Goal: Task Accomplishment & Management: Complete application form

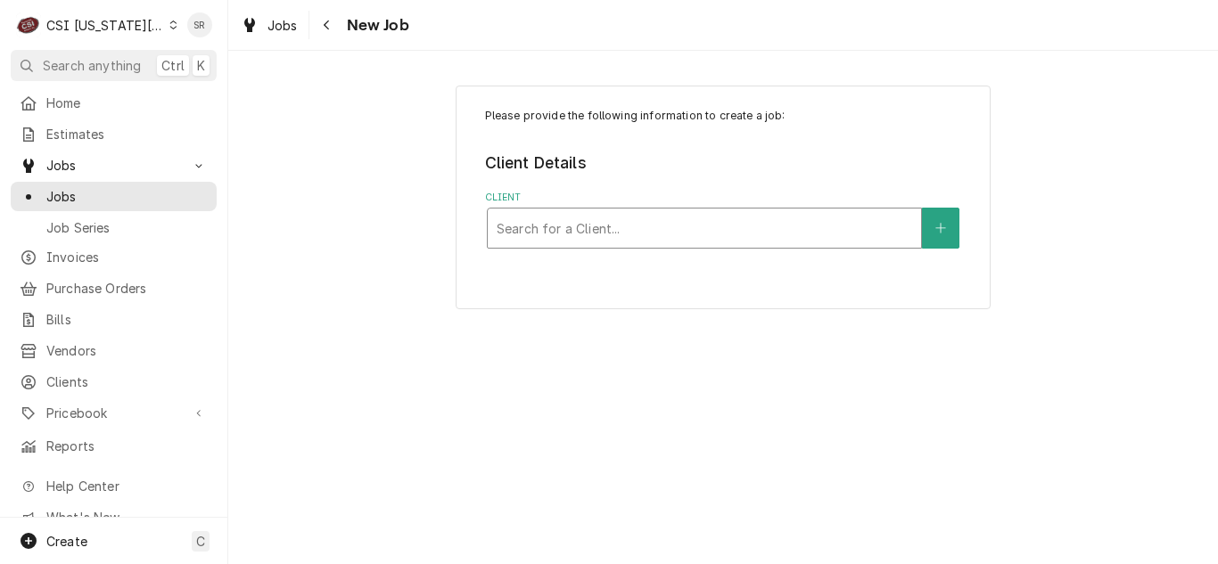
click at [116, 22] on div "CSI [US_STATE][GEOGRAPHIC_DATA]." at bounding box center [105, 25] width 118 height 19
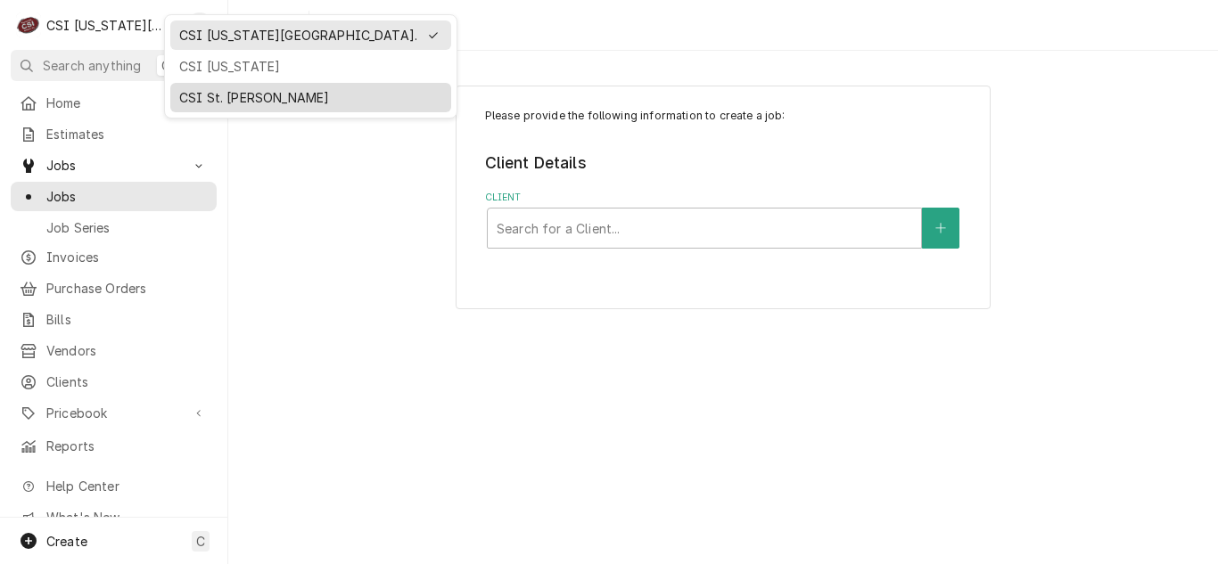
click at [211, 88] on div "CSI St. [PERSON_NAME]" at bounding box center [310, 97] width 263 height 19
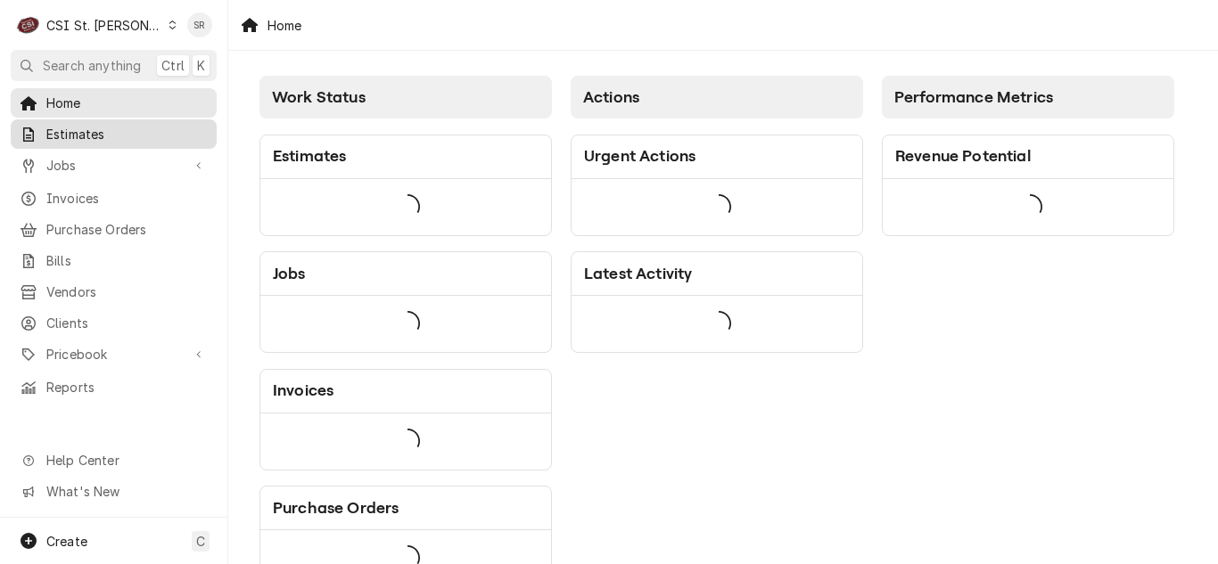
click at [95, 133] on span "Estimates" at bounding box center [126, 134] width 161 height 19
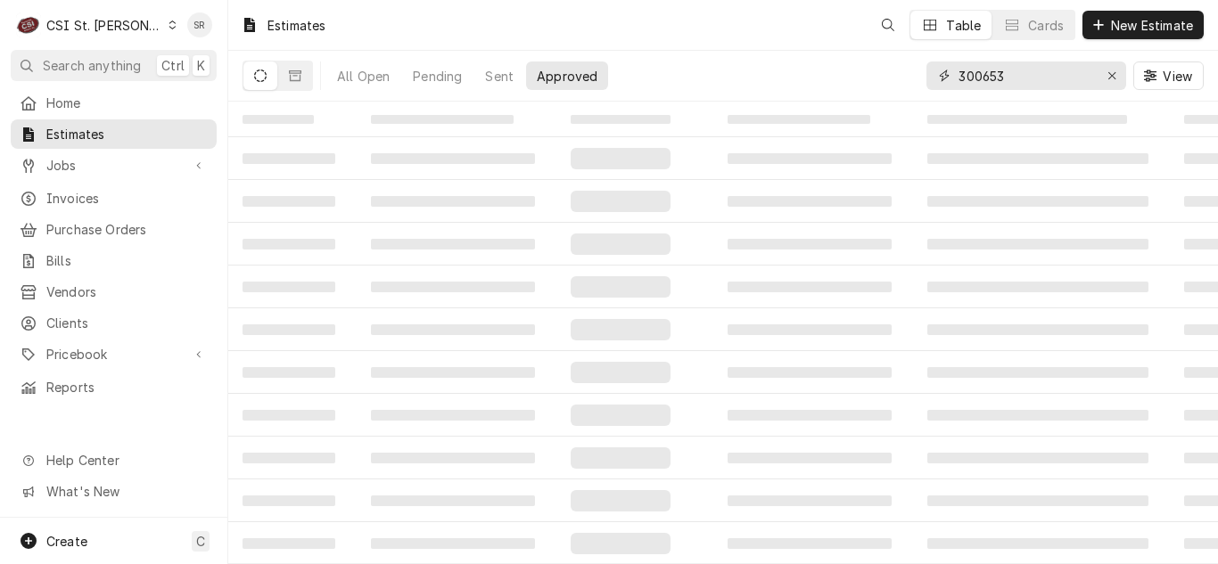
drag, startPoint x: 1026, startPoint y: 74, endPoint x: 941, endPoint y: 67, distance: 85.9
click at [941, 67] on div "300653" at bounding box center [1027, 76] width 200 height 29
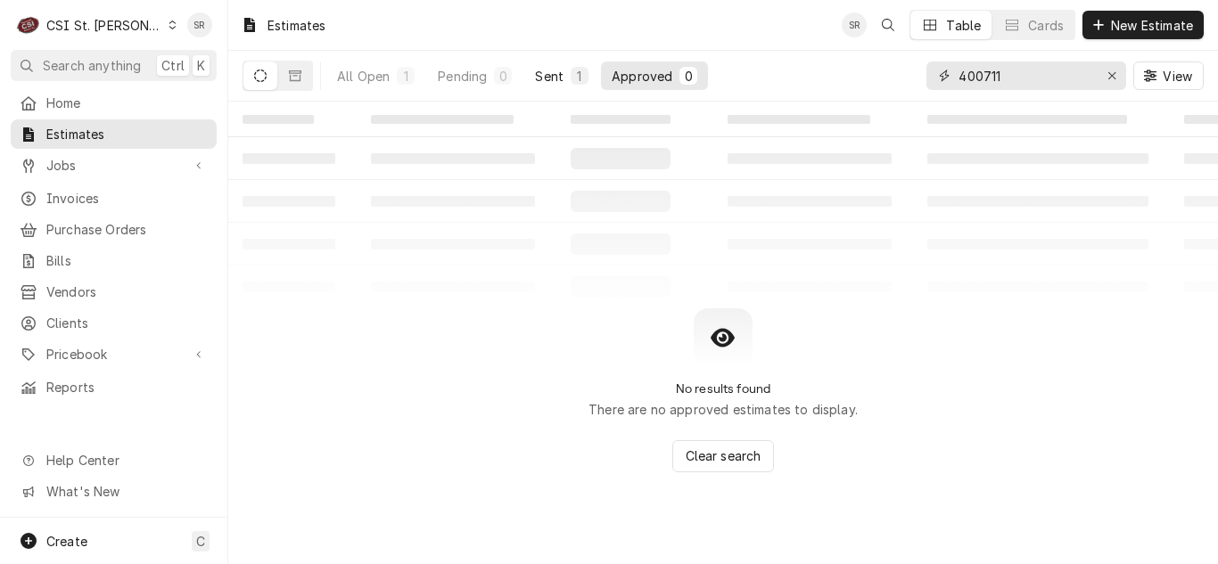
type input "400711"
click at [549, 76] on div "Sent" at bounding box center [549, 76] width 29 height 19
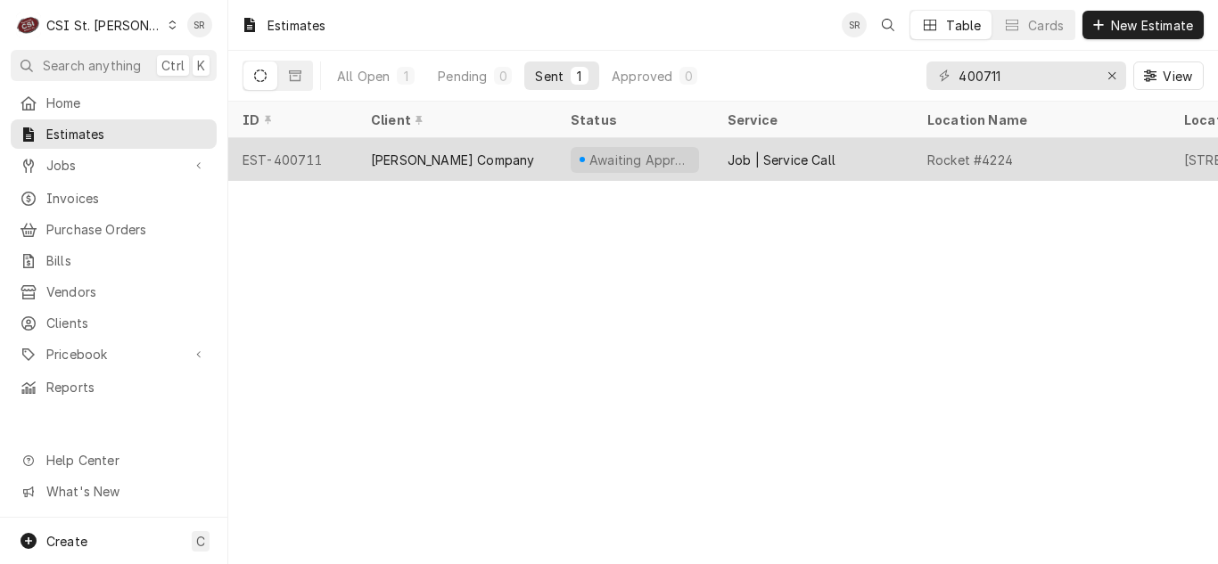
click at [441, 151] on div "[PERSON_NAME] Company" at bounding box center [452, 160] width 163 height 19
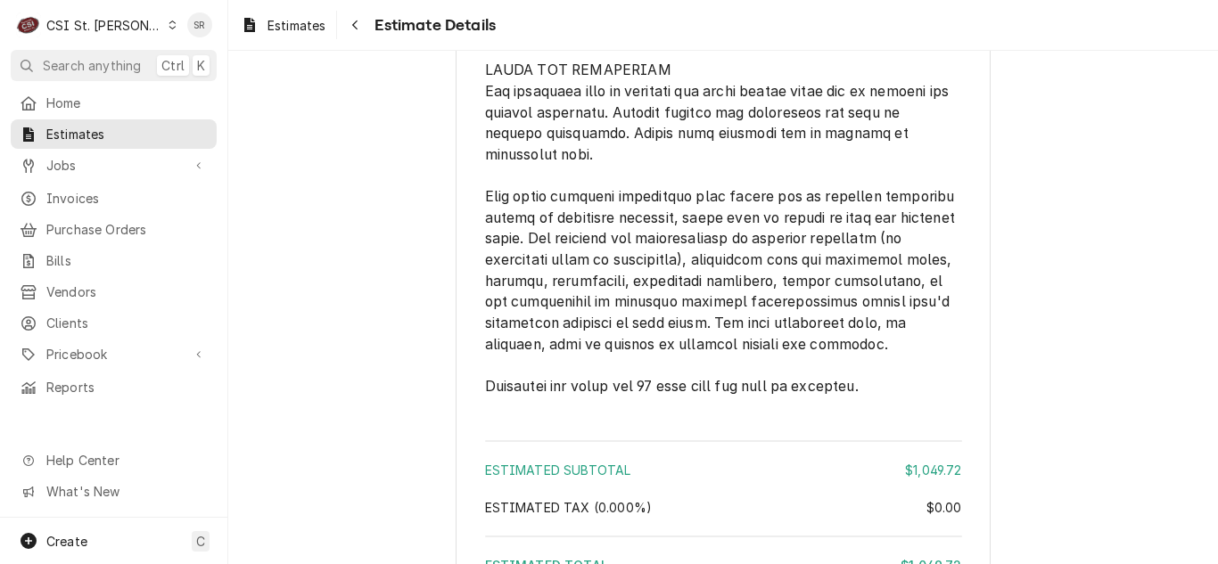
scroll to position [3745, 0]
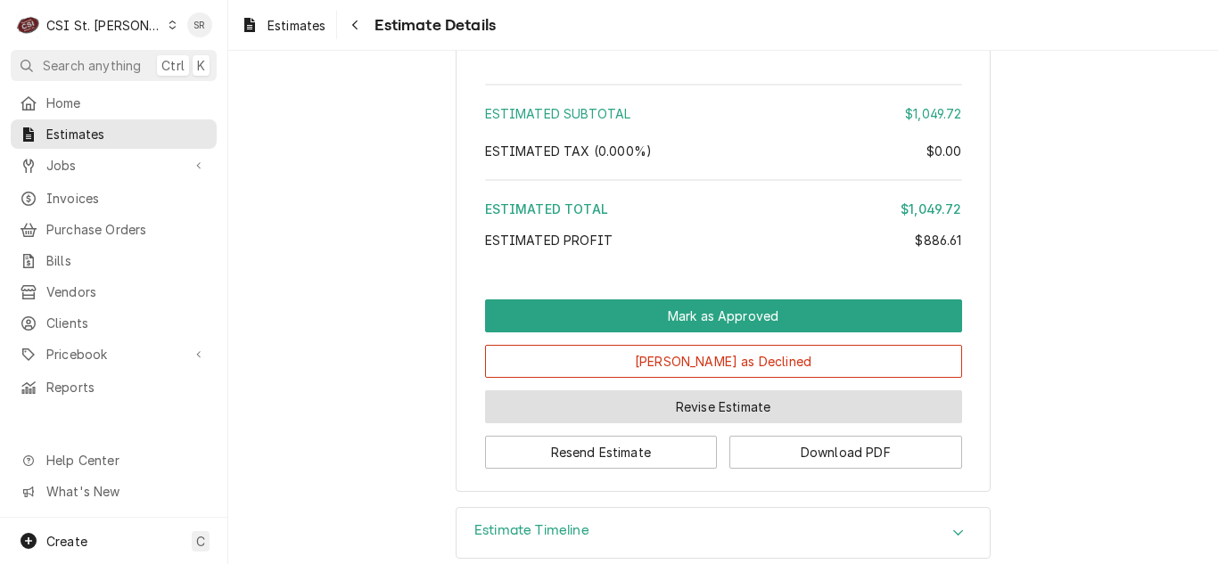
click at [681, 424] on button "Revise Estimate" at bounding box center [723, 407] width 477 height 33
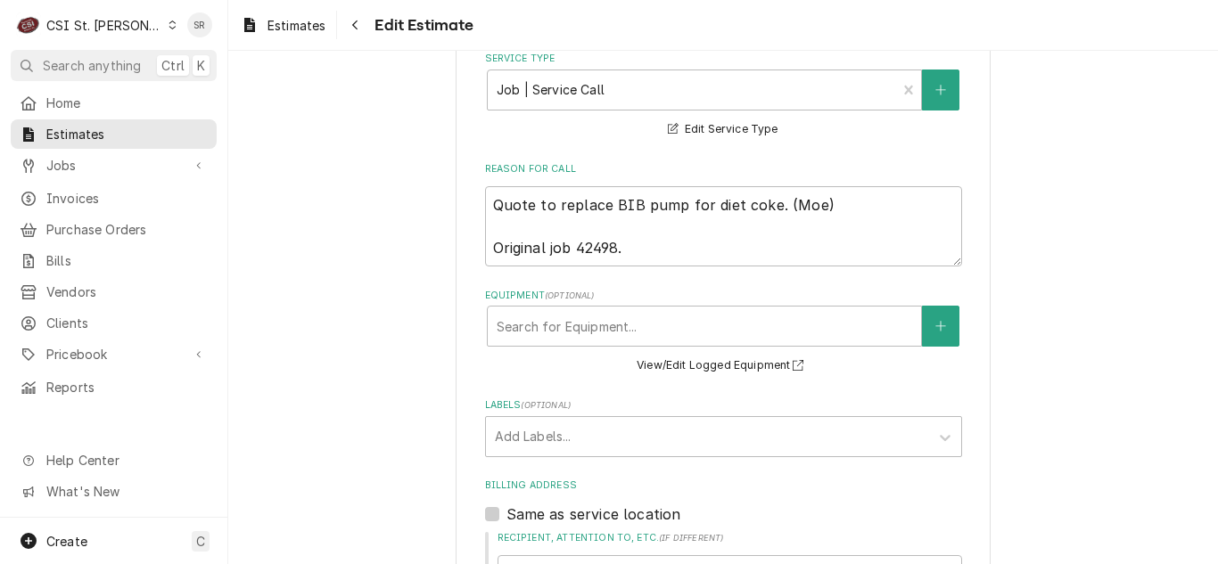
scroll to position [713, 0]
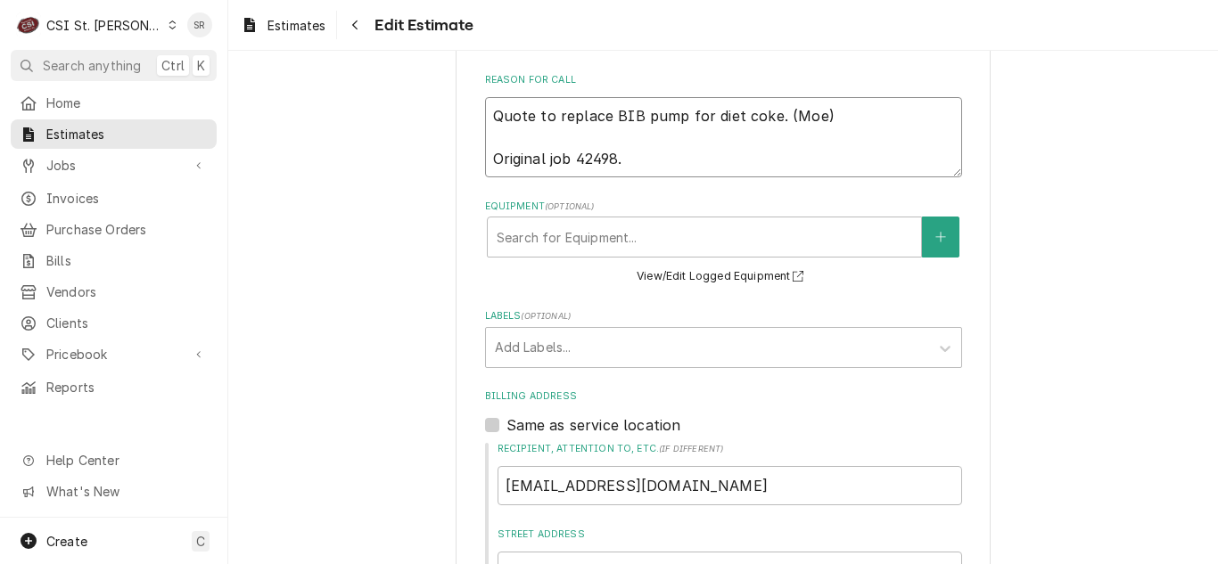
click at [635, 167] on textarea "Quote to replace BIB pump for diet coke. (Moe) Original job 42498." at bounding box center [723, 137] width 477 height 80
type textarea "x"
type textarea "Quote to replace BIB pump for diet coke. (Moe) Original job 42498."
type textarea "x"
type textarea "Quote to replace BIB pump for diet coke. (Moe) Original job 42498."
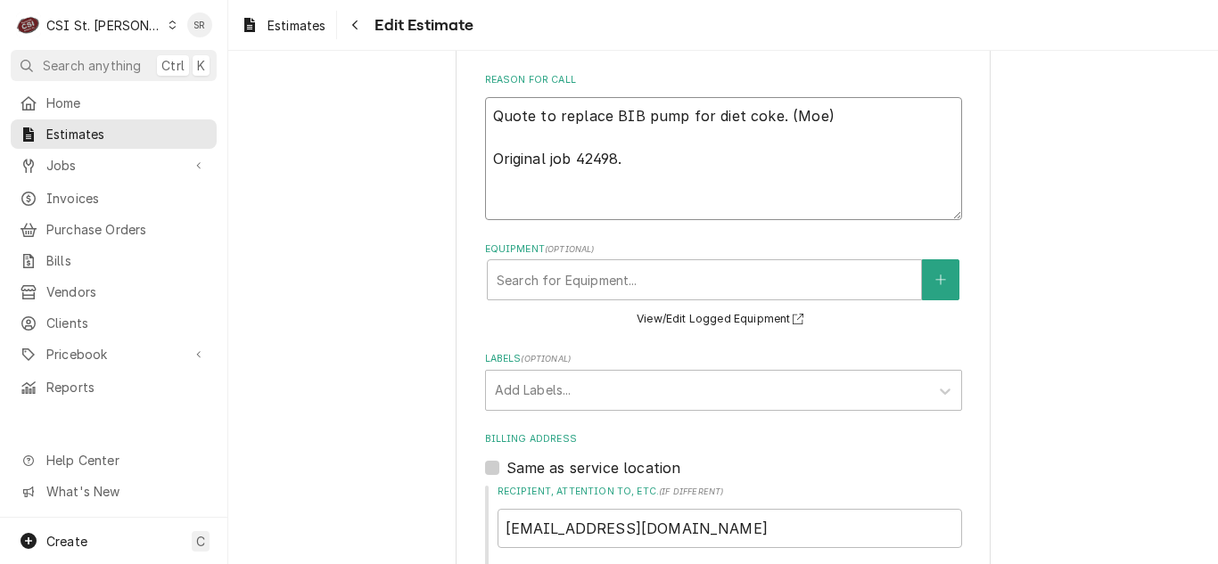
type textarea "x"
type textarea "Quote to replace BIB pump for diet coke. (Moe) Original job 42498. V"
type textarea "x"
type textarea "Quote to replace BIB pump for diet coke. (Moe) Original job 42498. VI"
type textarea "x"
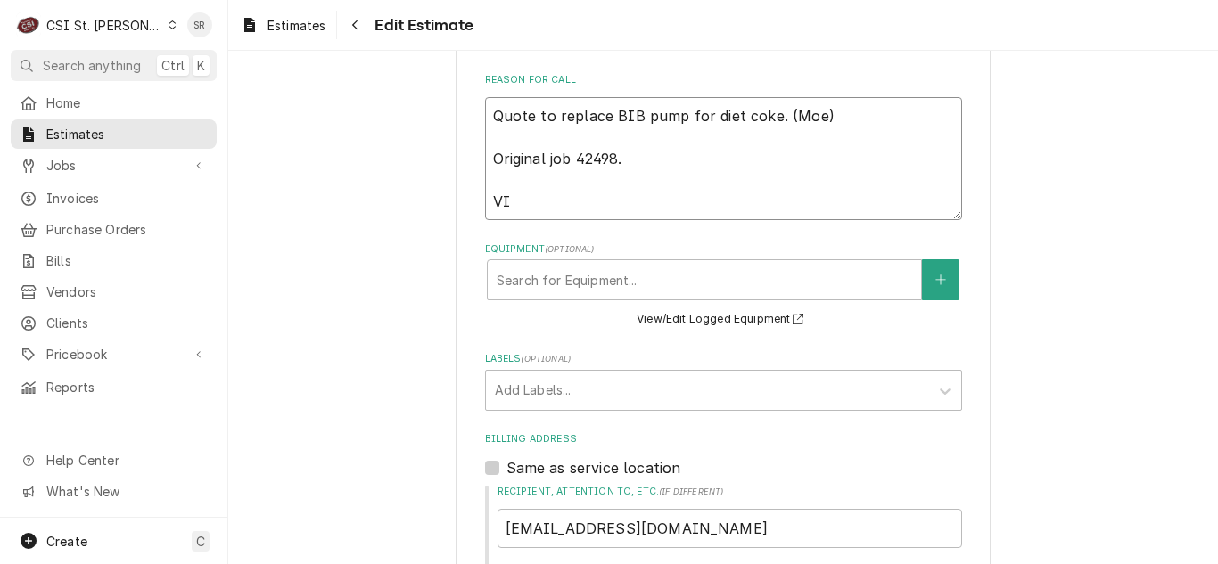
type textarea "Quote to replace BIB pump for diet coke. (Moe) Original job 42498. VIV"
type textarea "x"
type textarea "Quote to replace BIB pump for diet coke. (Moe) Original job 42498. VIVI"
type textarea "x"
type textarea "Quote to replace BIB pump for diet coke. (Moe) Original job 42498. VIVIAN"
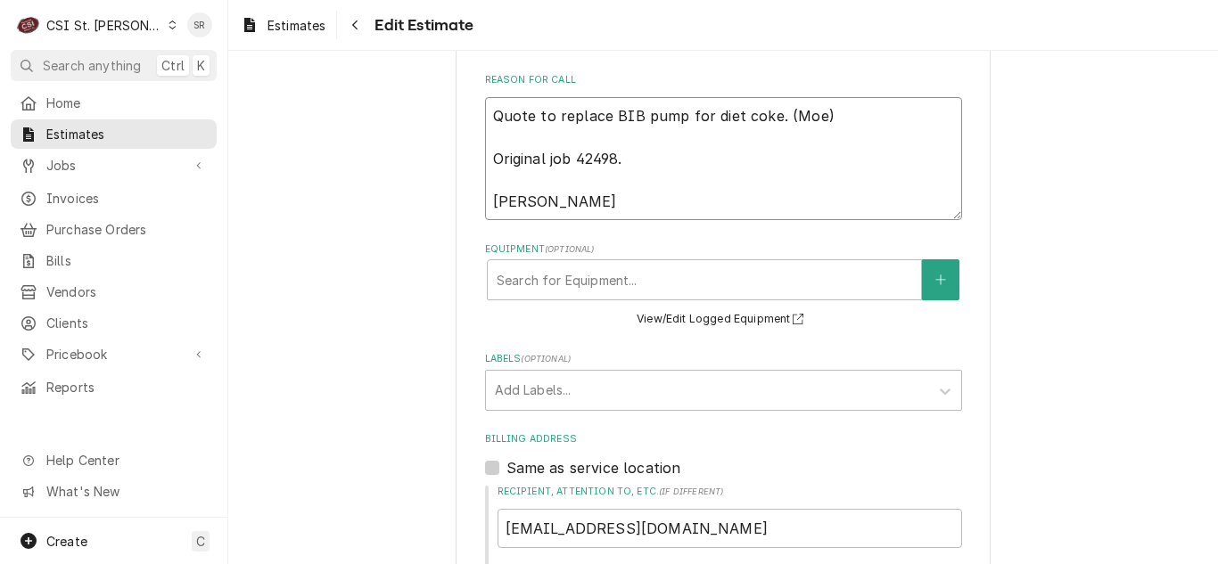
type textarea "x"
type textarea "Quote to replace BIB pump for diet coke. (Moe) Original job 42498. VIVIAN"
type textarea "x"
type textarea "Quote to replace BIB pump for diet coke. (Moe) Original job 42498. VIVIAN S"
type textarea "x"
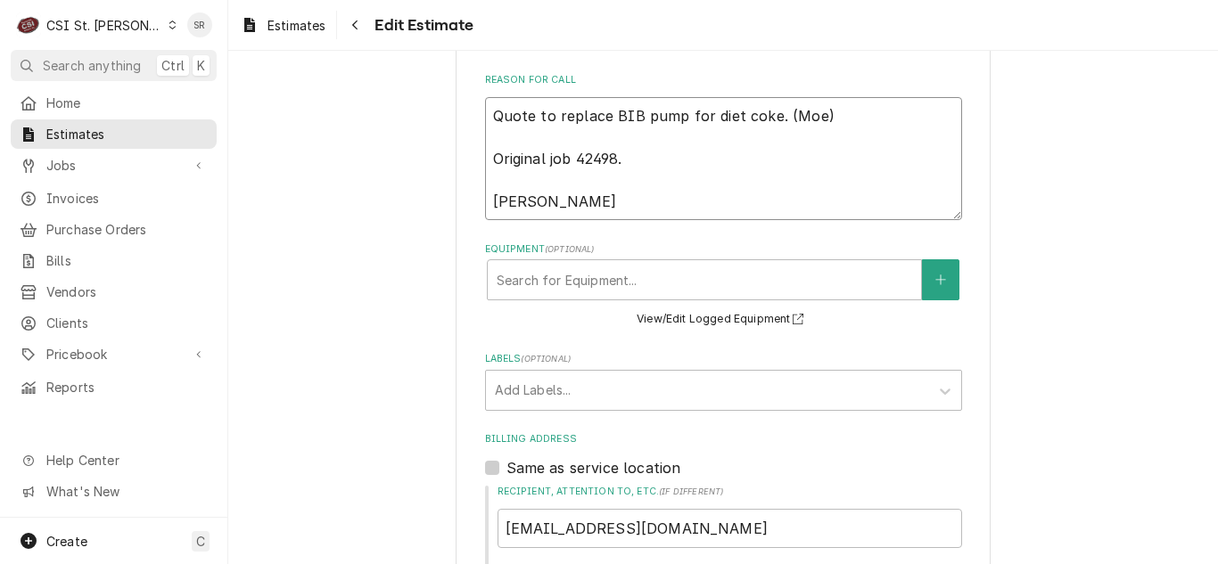
type textarea "Quote to replace BIB pump for diet coke. (Moe) Original job 42498. VIVIAN SE"
type textarea "x"
type textarea "Quote to replace BIB pump for diet coke. (Moe) Original job 42498. VIVIAN SEN"
type textarea "x"
type textarea "Quote to replace BIB pump for diet coke. (Moe) Original job 42498. VIVIAN SEND"
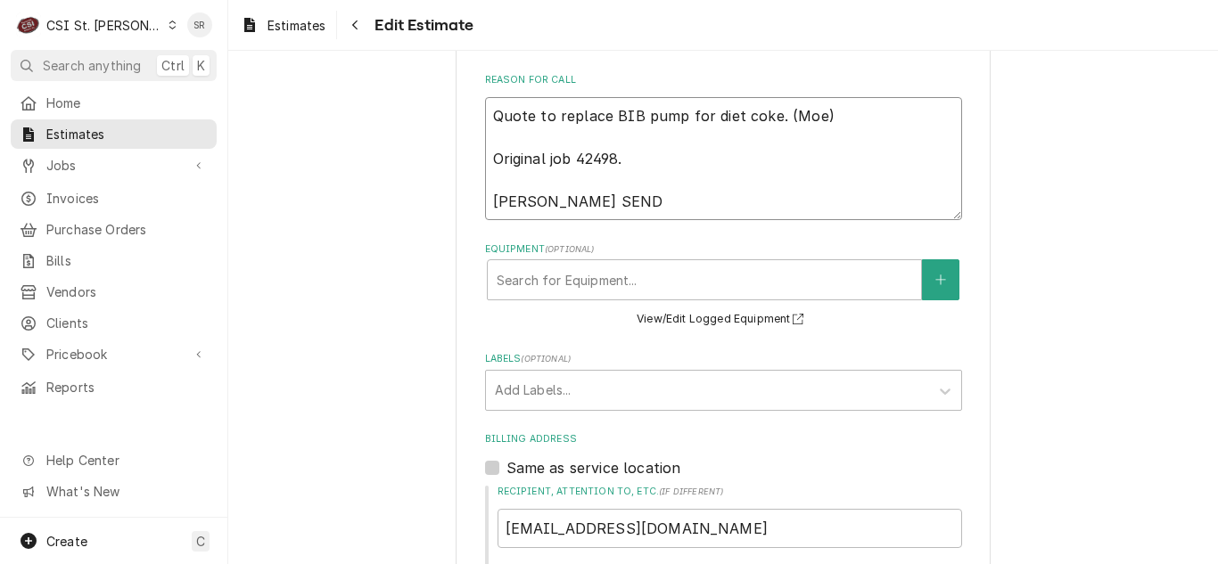
type textarea "x"
type textarea "Quote to replace BIB pump for diet coke. (Moe) Original job 42498. VIVIAN SENDI"
type textarea "x"
type textarea "Quote to replace BIB pump for diet coke. (Moe) Original job 42498. VIVIAN SENDI…"
type textarea "x"
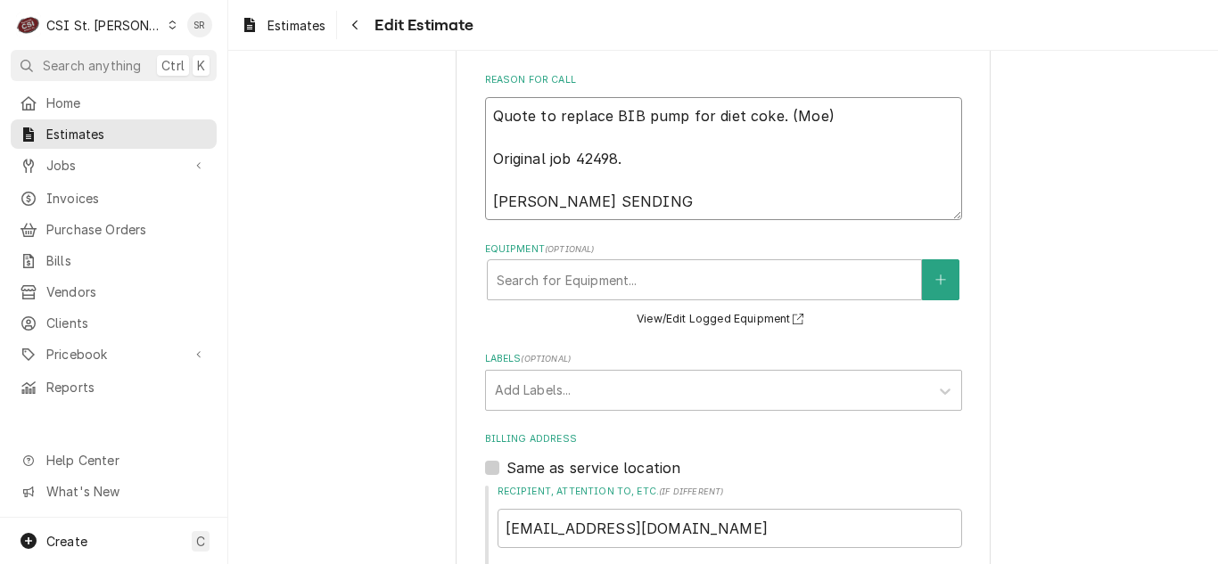
type textarea "Quote to replace BIB pump for diet coke. (Moe) Original job 42498. VIVIAN SENDI…"
type textarea "x"
type textarea "Quote to replace BIB pump for diet coke. (Moe) Original job 42498. VIVIAN SENDI…"
type textarea "x"
type textarea "Quote to replace BIB pump for diet coke. (Moe) Original job 42498. VIVIAN SENDI…"
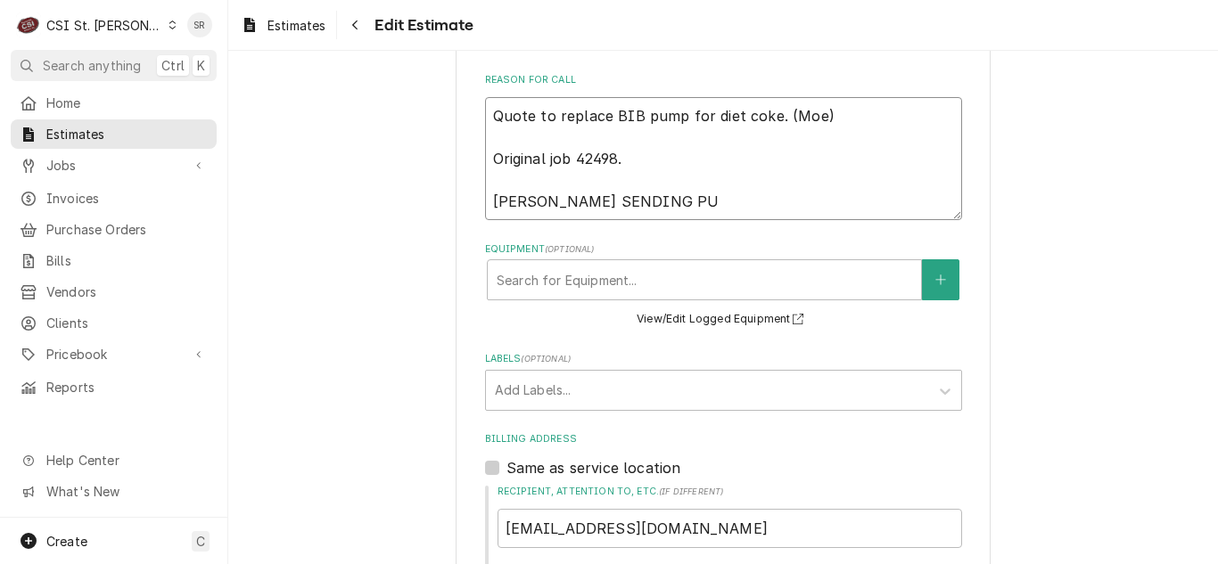
type textarea "x"
type textarea "Quote to replace BIB pump for diet coke. (Moe) Original job 42498. VIVIAN SENDI…"
type textarea "x"
type textarea "Quote to replace BIB pump for diet coke. (Moe) Original job 42498. VIVIAN SENDI…"
type textarea "x"
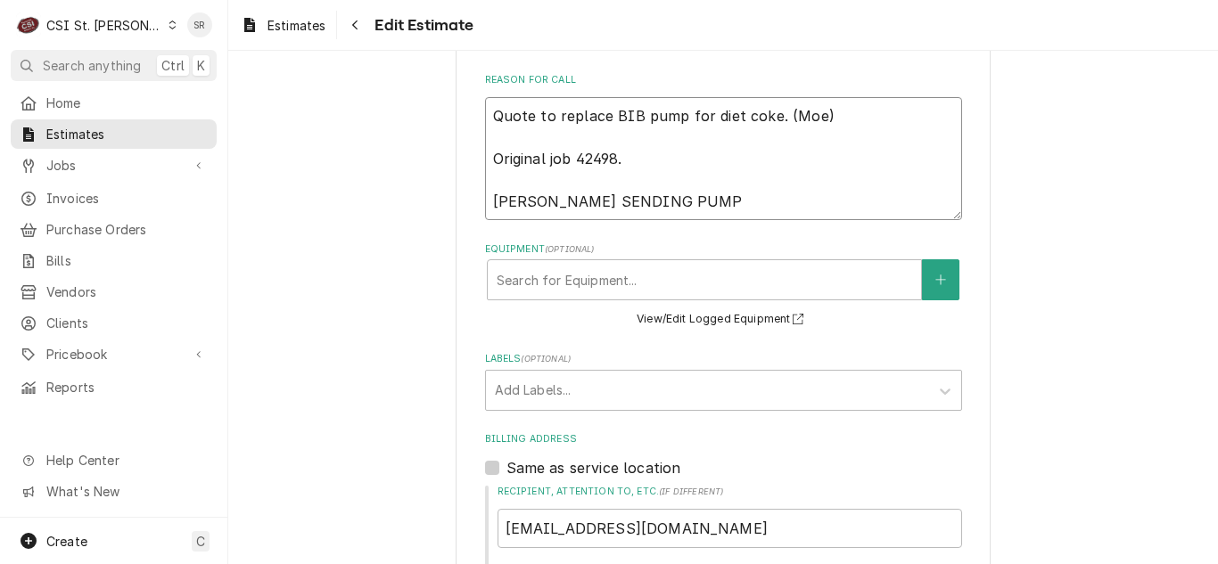
type textarea "Quote to replace BIB pump for diet coke. (Moe) Original job 42498. VIVIAN SENDI…"
type textarea "x"
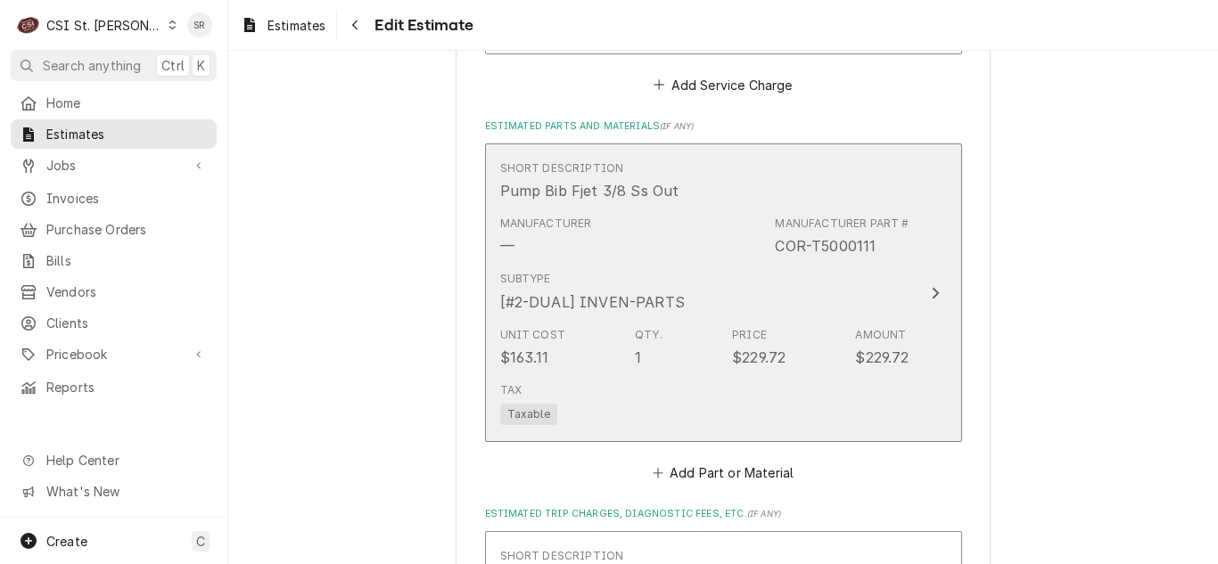
type textarea "Quote to replace BIB pump for diet coke. (Moe) Original job 42498. VIVIAN SENDI…"
click at [690, 320] on div "Unit Cost $163.11 Qty. 1 Price $229.72 Amount $229.72" at bounding box center [704, 347] width 409 height 55
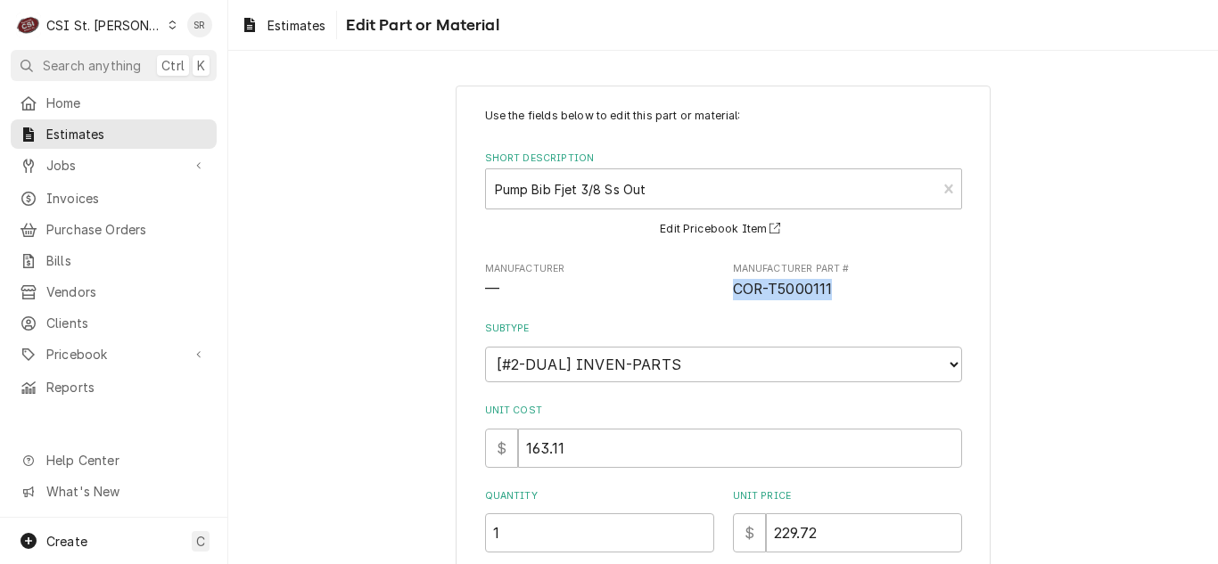
drag, startPoint x: 816, startPoint y: 290, endPoint x: 728, endPoint y: 293, distance: 88.3
click at [733, 293] on span "COR-T5000111" at bounding box center [847, 289] width 229 height 21
copy span "COR-T5000111"
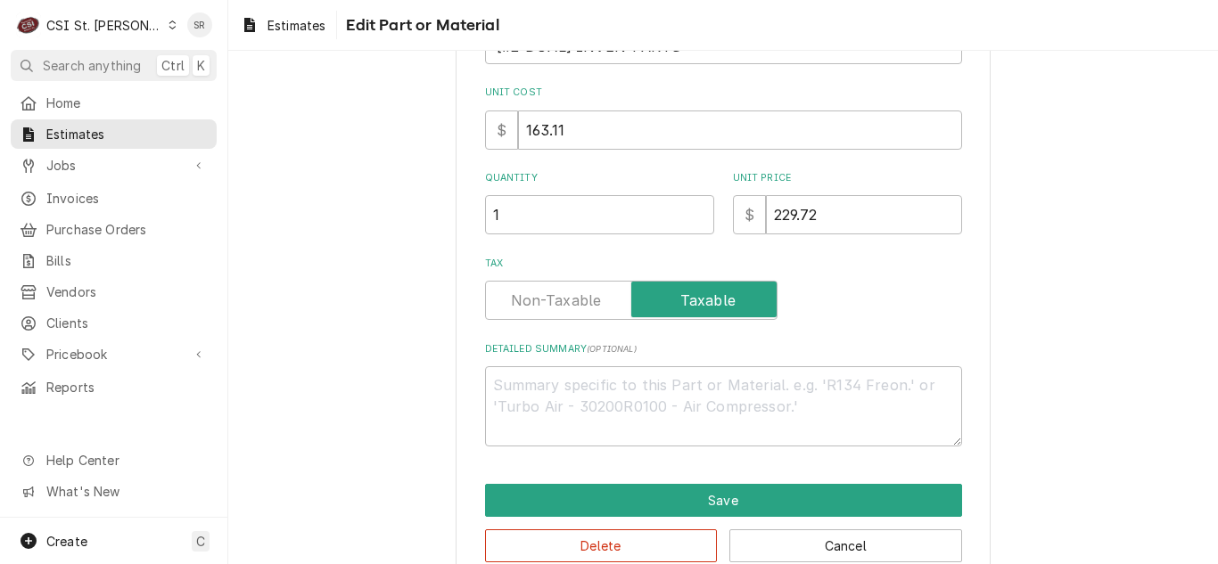
scroll to position [355, 0]
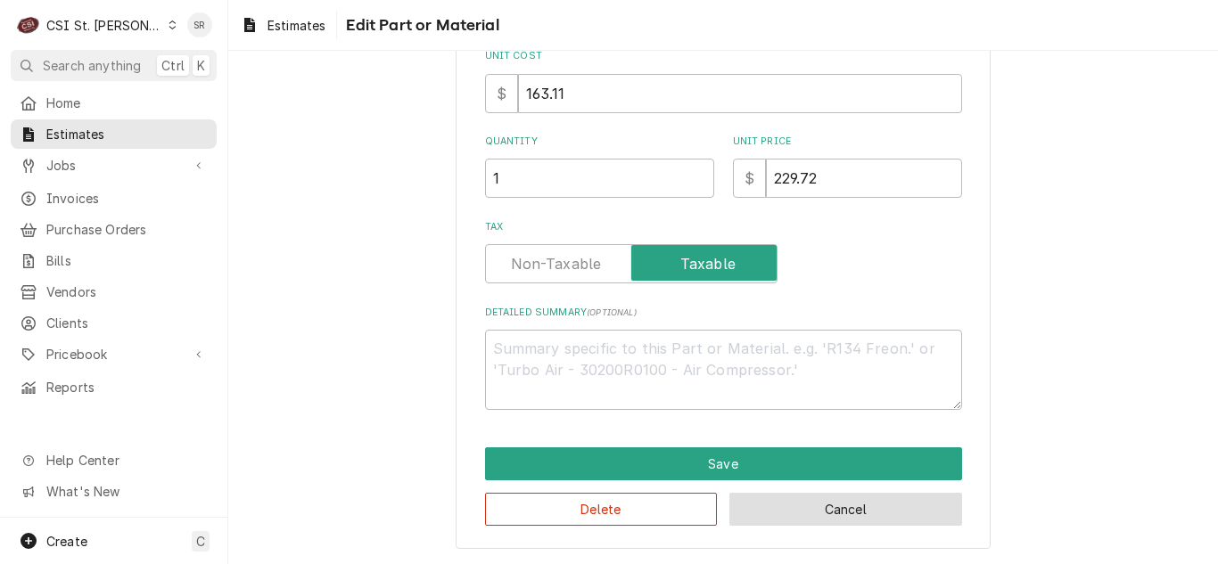
click at [798, 503] on button "Cancel" at bounding box center [845, 509] width 233 height 33
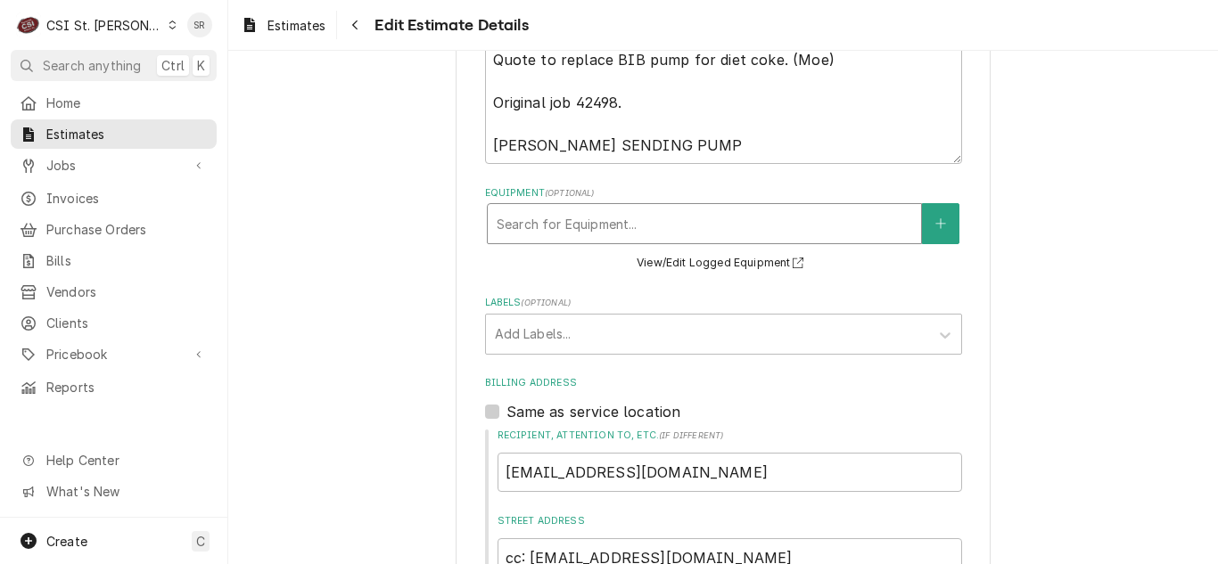
scroll to position [769, 0]
click at [672, 144] on textarea "Quote to replace BIB pump for diet coke. (Moe) Original job 42498. VIVIAN SENDI…" at bounding box center [723, 103] width 477 height 123
type textarea "x"
type textarea "Quote to replace BIB pump for diet coke. (Moe) Original job 42498. VIVIAN SENDI…"
type textarea "x"
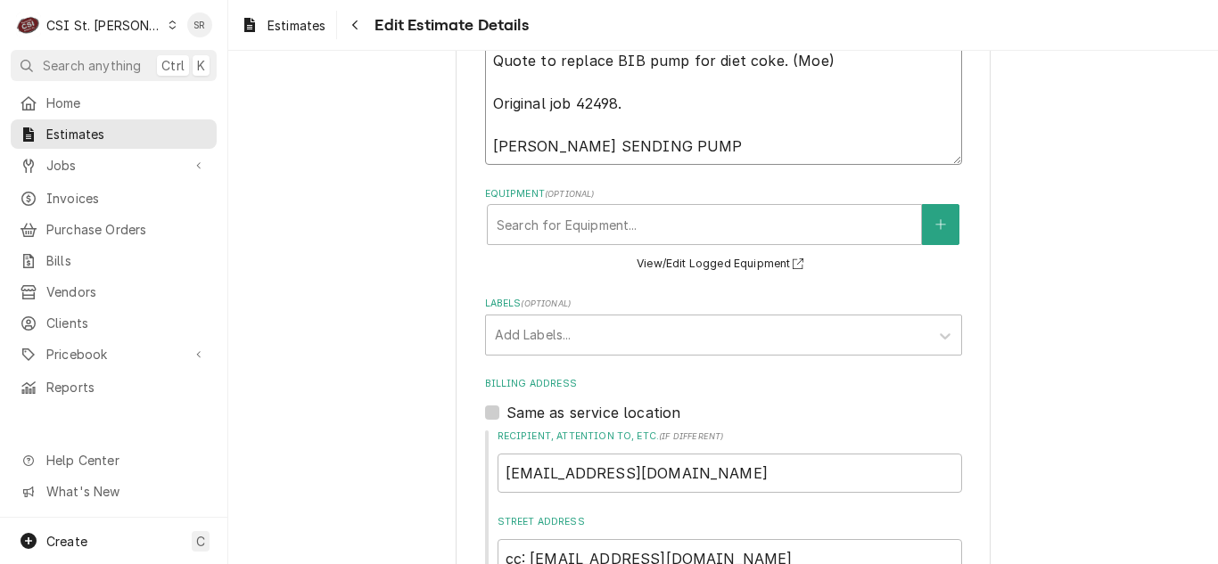
type textarea "Quote to replace BIB pump for diet coke. (Moe) Original job 42498. VIVIAN SENDI…"
paste textarea "COR-T5000111"
type textarea "x"
type textarea "Quote to replace BIB pump for diet coke. (Moe) Original job 42498. VIVIAN SENDI…"
type textarea "x"
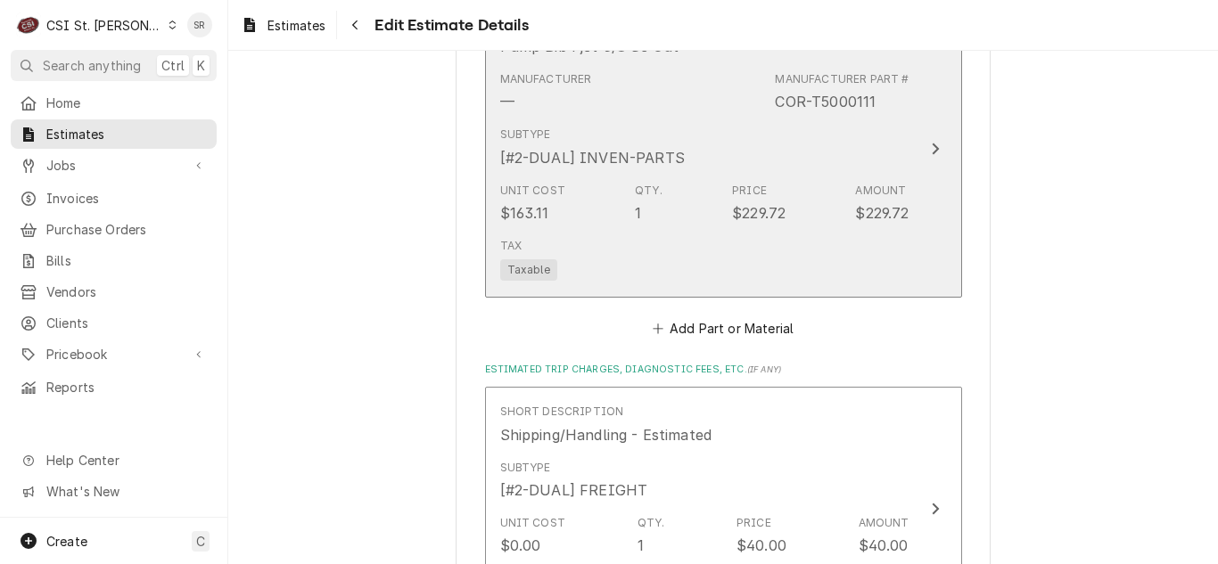
type textarea "Quote to replace BIB pump for diet coke. (Moe) Original job 42498. VIVIAN SENDI…"
click at [657, 179] on div "Unit Cost $163.11 Qty. 1 Price $229.72 Amount $229.72" at bounding box center [704, 203] width 409 height 55
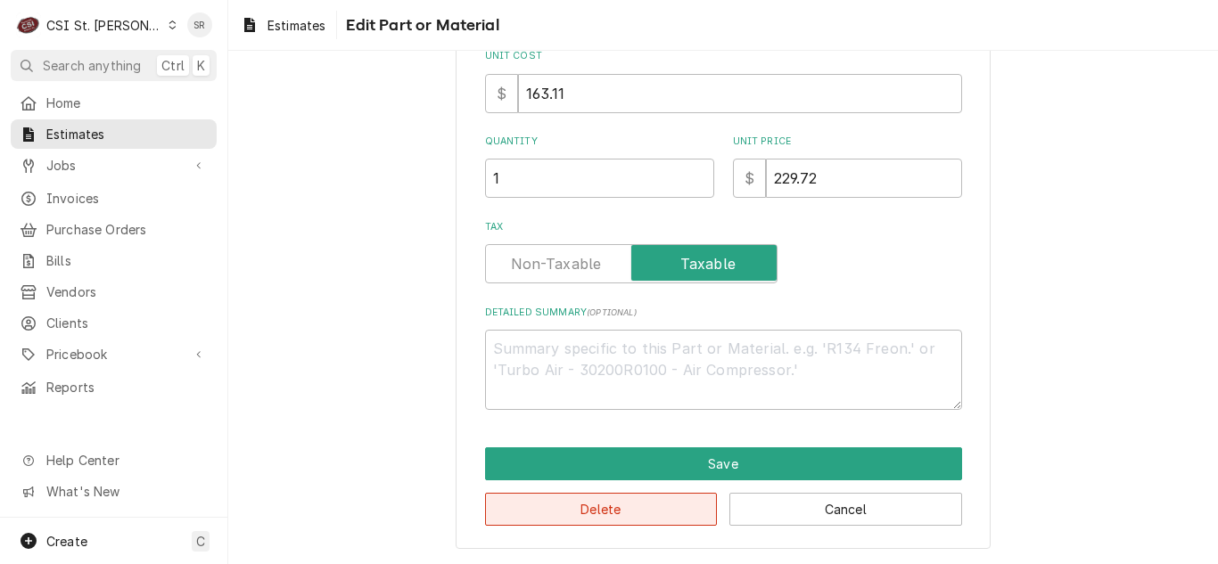
click at [567, 509] on button "Delete" at bounding box center [601, 509] width 233 height 33
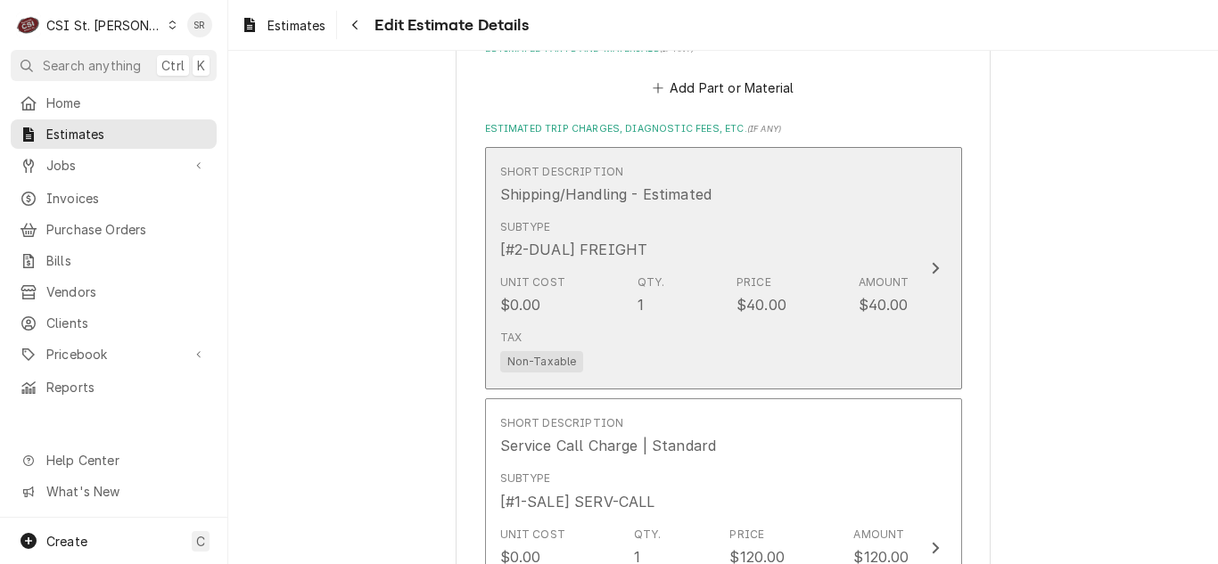
click at [594, 322] on div "Unit Cost $0.00 Qty. 1 Price $40.00 Amount $40.00" at bounding box center [704, 295] width 409 height 55
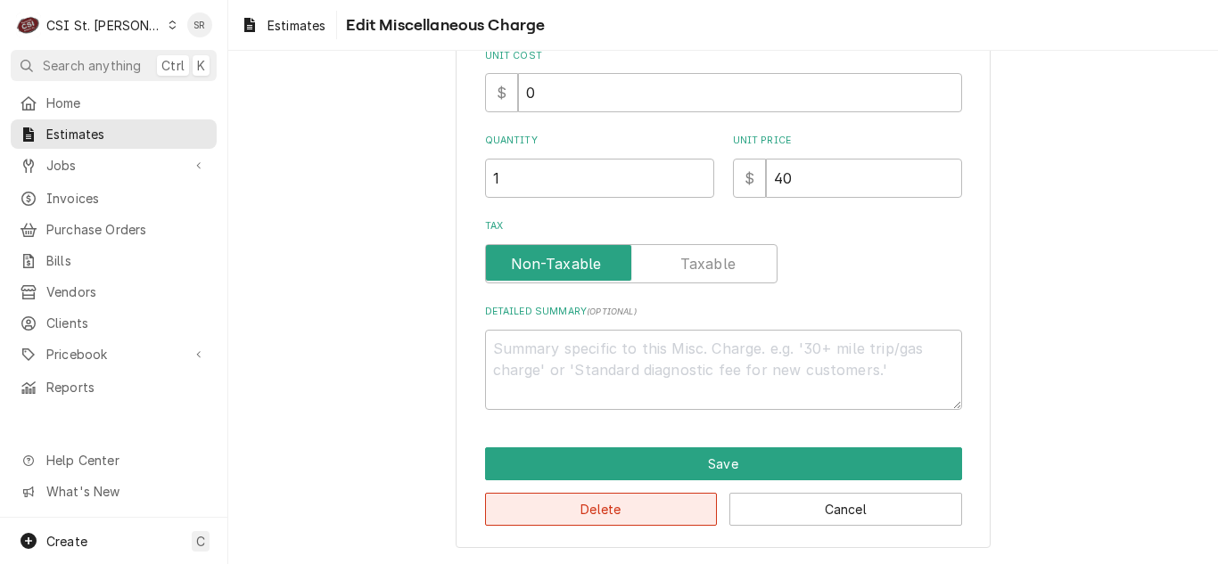
click at [605, 513] on button "Delete" at bounding box center [601, 509] width 233 height 33
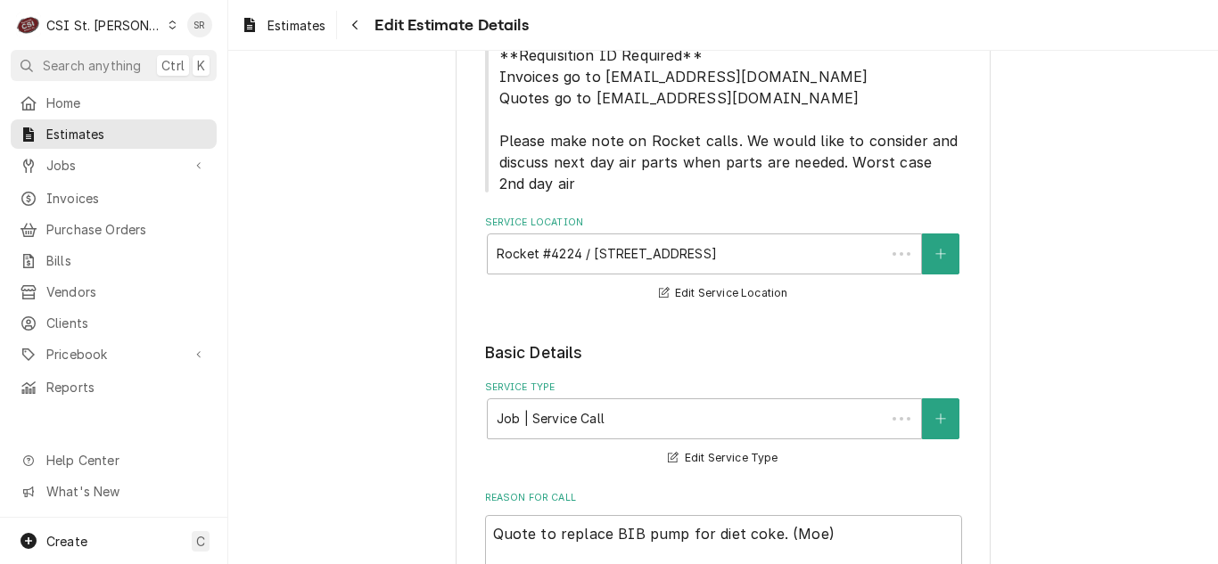
scroll to position [3255, 0]
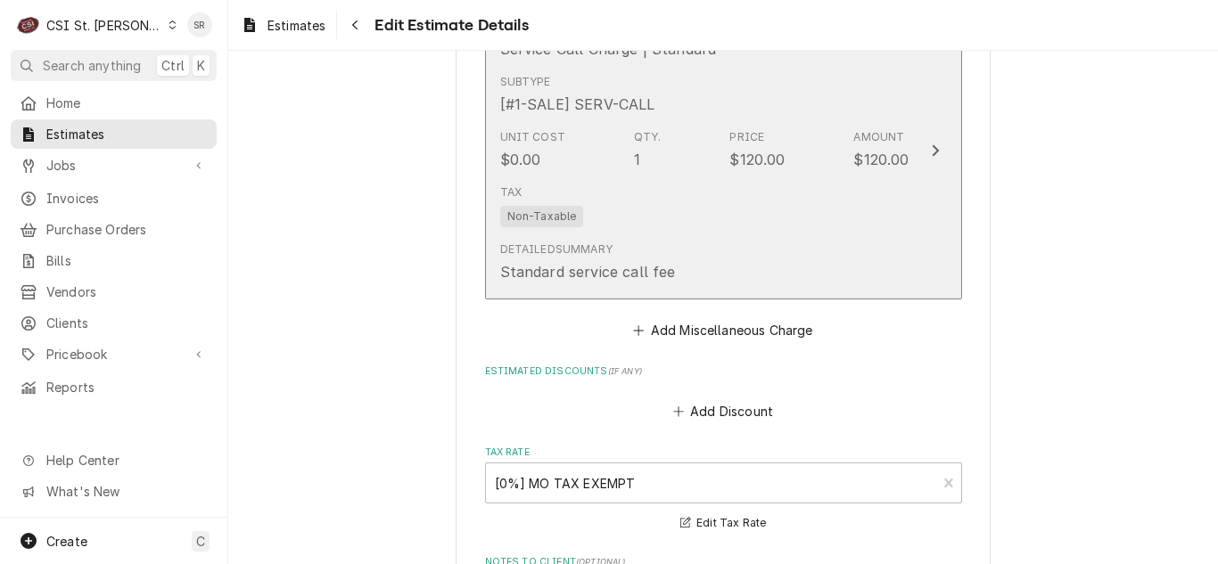
click at [954, 211] on button "Short Description Service Call Charge | Standard Subtype [#1-SALE] SERV-CALL Un…" at bounding box center [723, 151] width 477 height 299
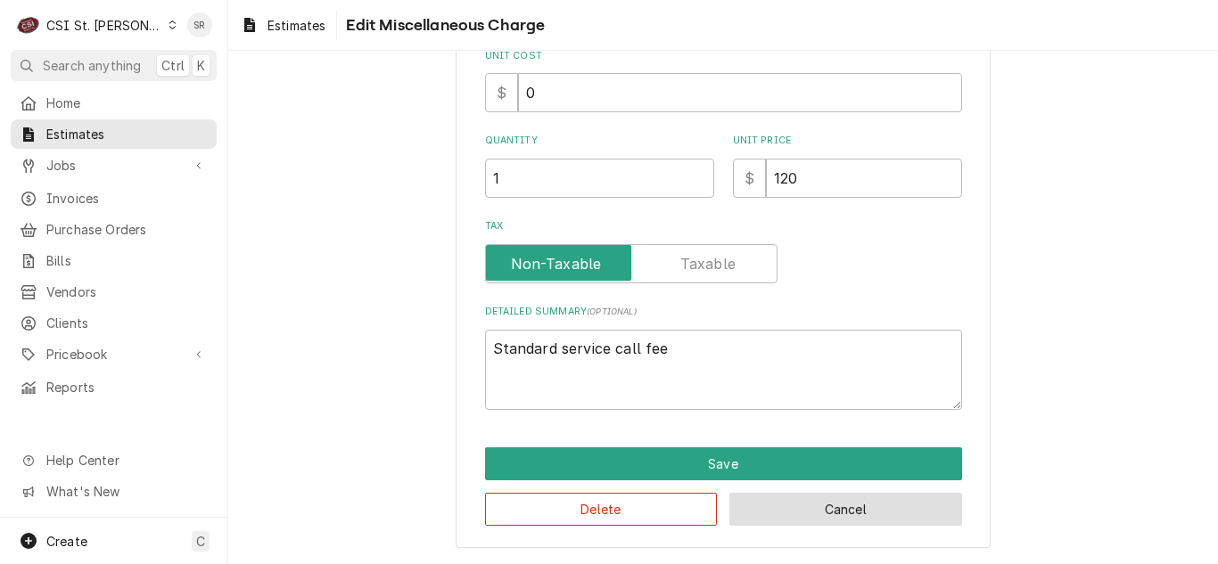
click at [849, 509] on button "Cancel" at bounding box center [845, 509] width 233 height 33
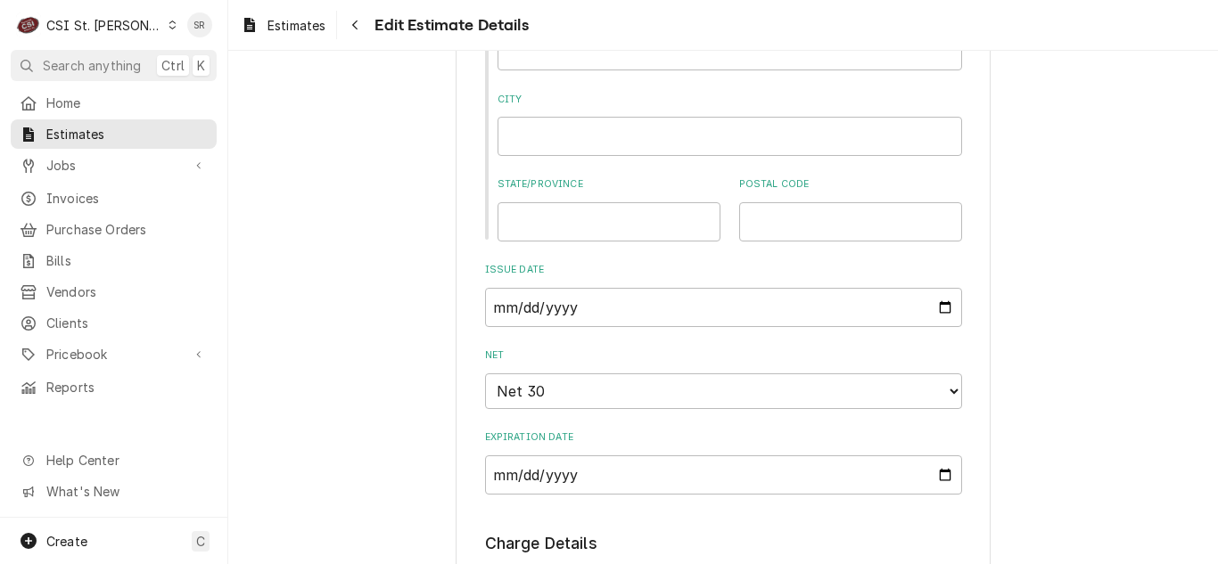
scroll to position [1516, 0]
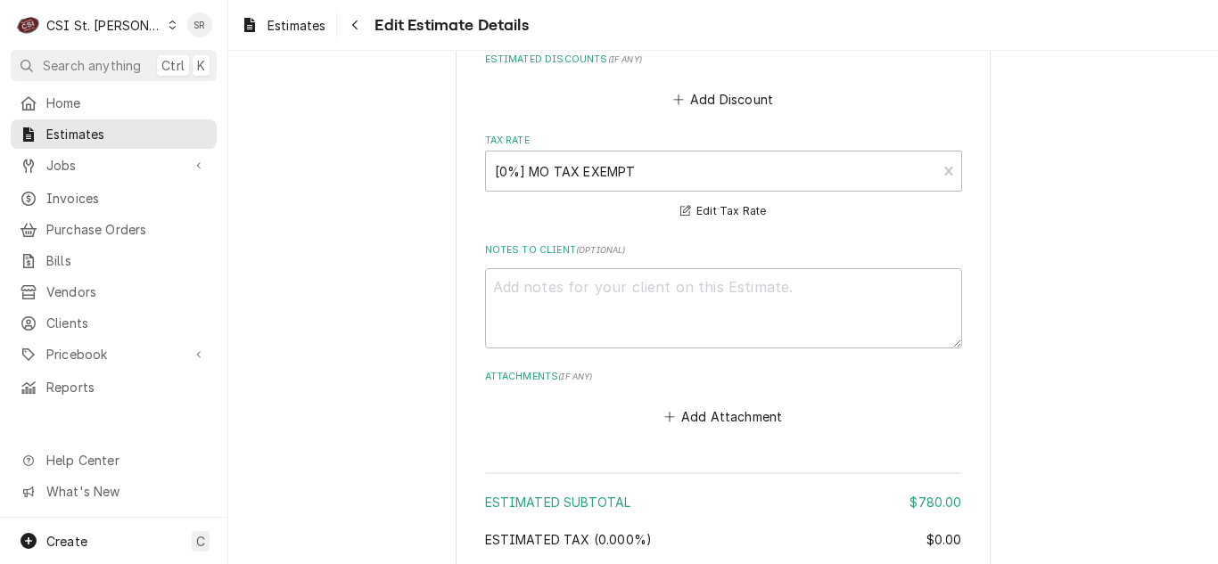
scroll to position [3905, 0]
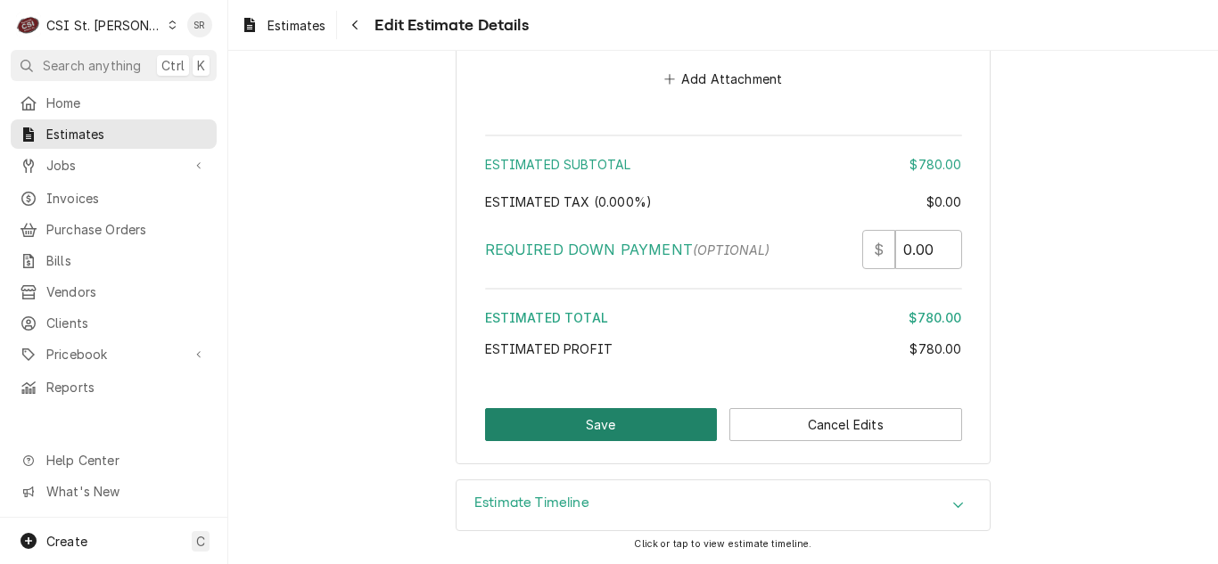
click at [601, 438] on button "Save" at bounding box center [601, 424] width 233 height 33
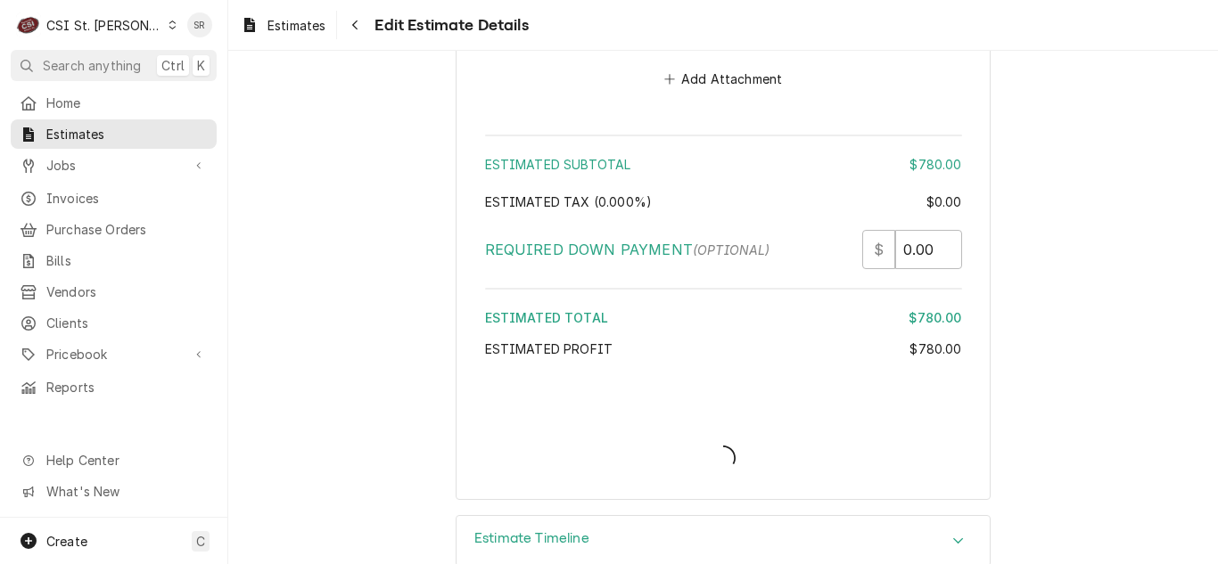
type textarea "x"
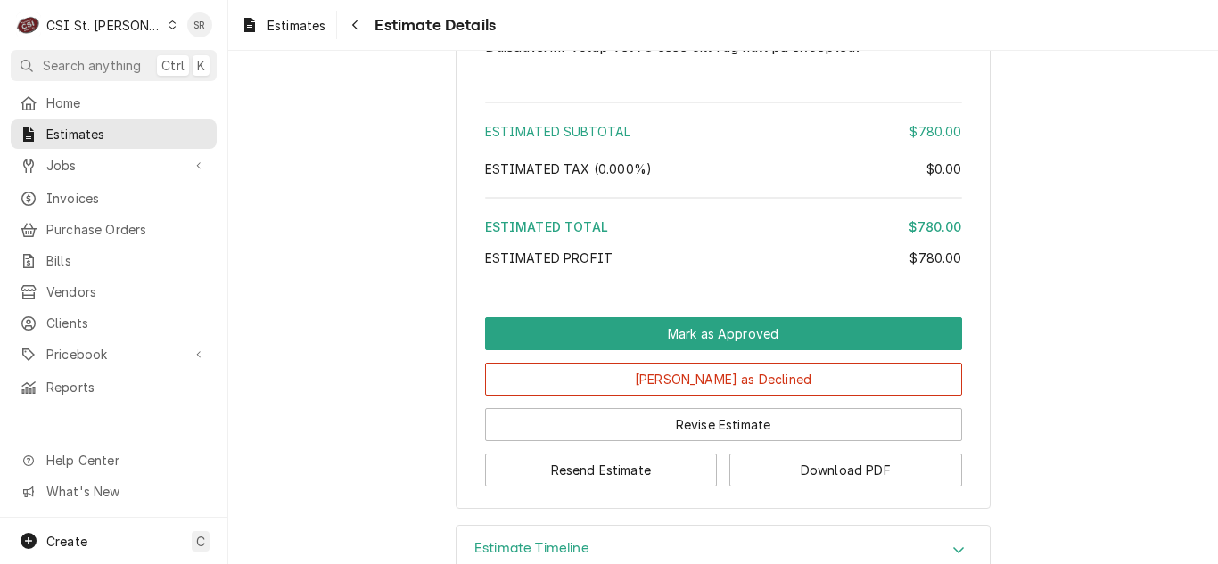
scroll to position [3384, 0]
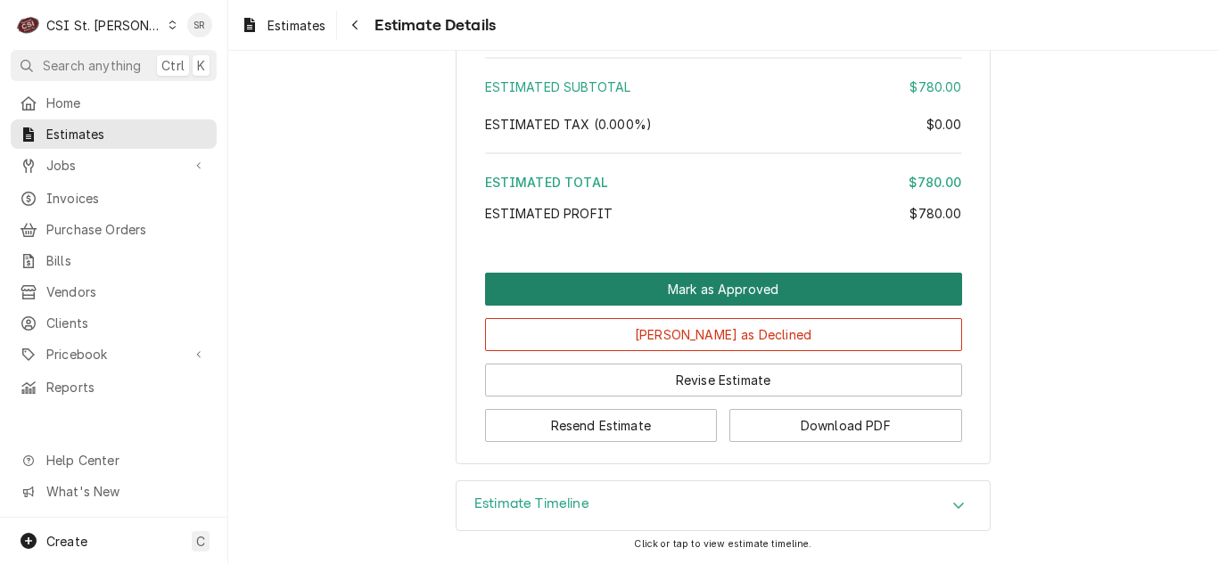
click at [767, 282] on button "Mark as Approved" at bounding box center [723, 289] width 477 height 33
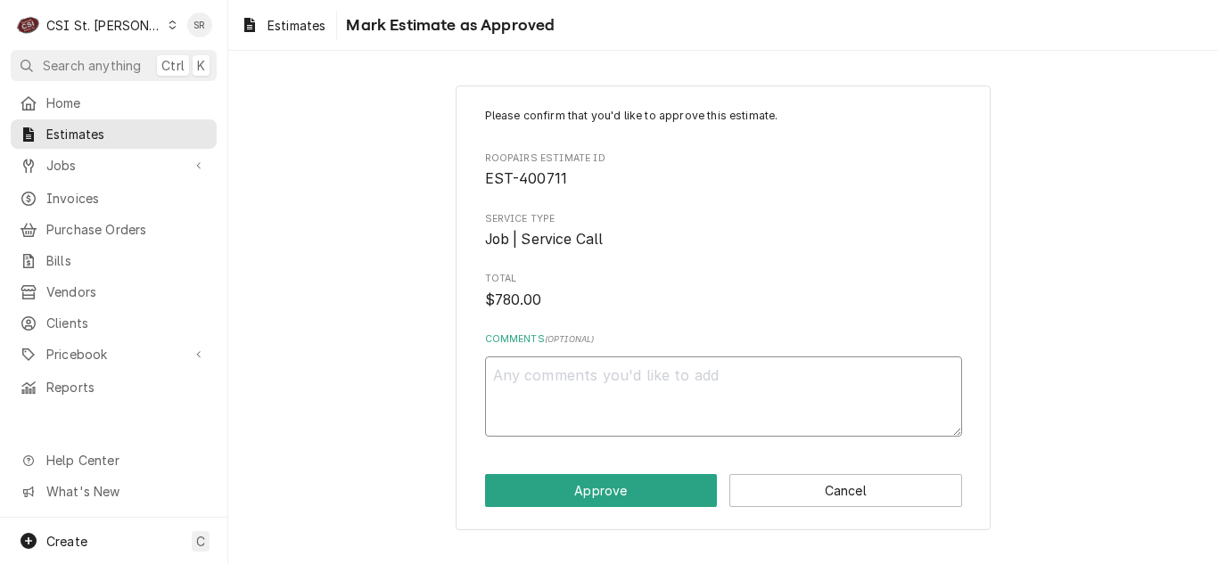
click at [693, 378] on textarea "Comments ( optional )" at bounding box center [723, 397] width 477 height 80
type textarea "x"
type textarea "k"
type textarea "x"
type textarea "kU"
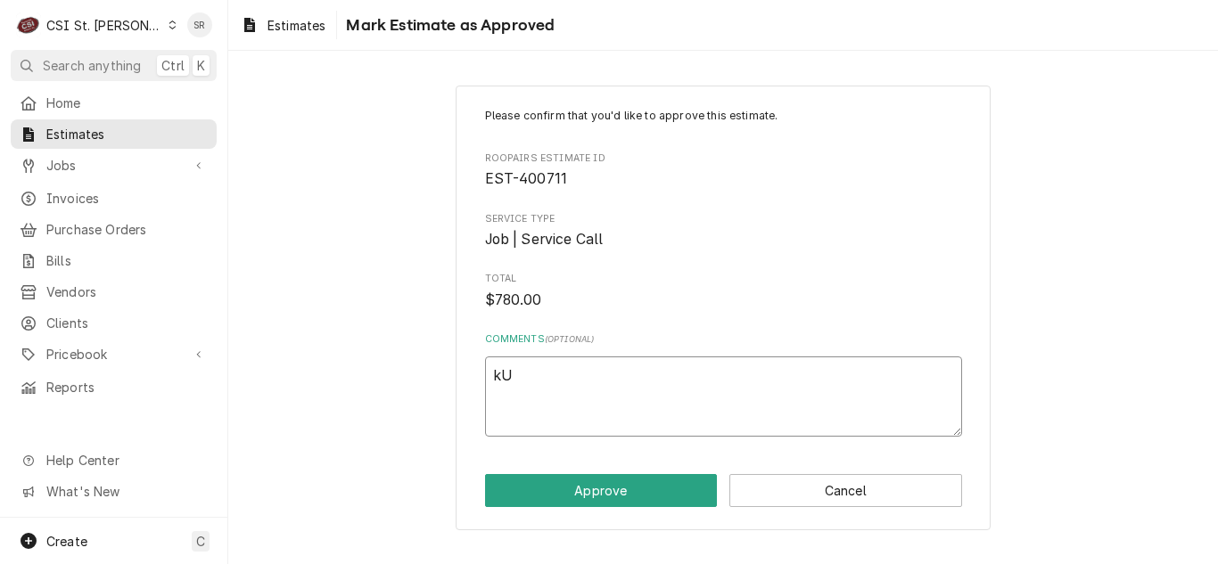
type textarea "x"
type textarea "kUR"
type textarea "x"
type textarea "kURT"
type textarea "x"
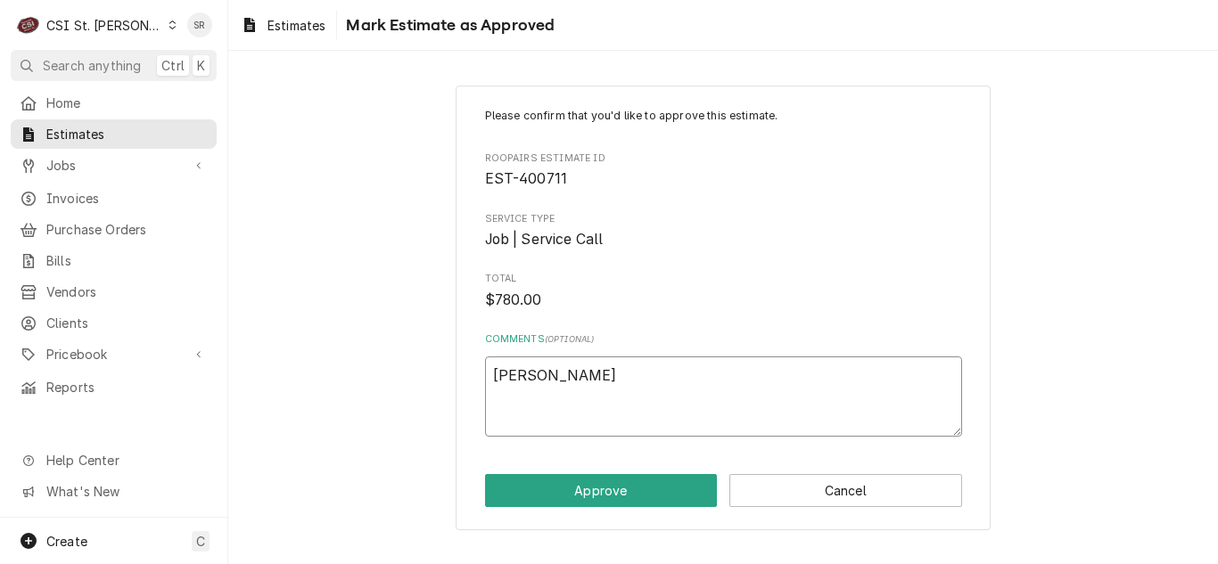
type textarea "kURT"
type textarea "x"
type textarea "kURT A"
type textarea "x"
type textarea "kURT AP"
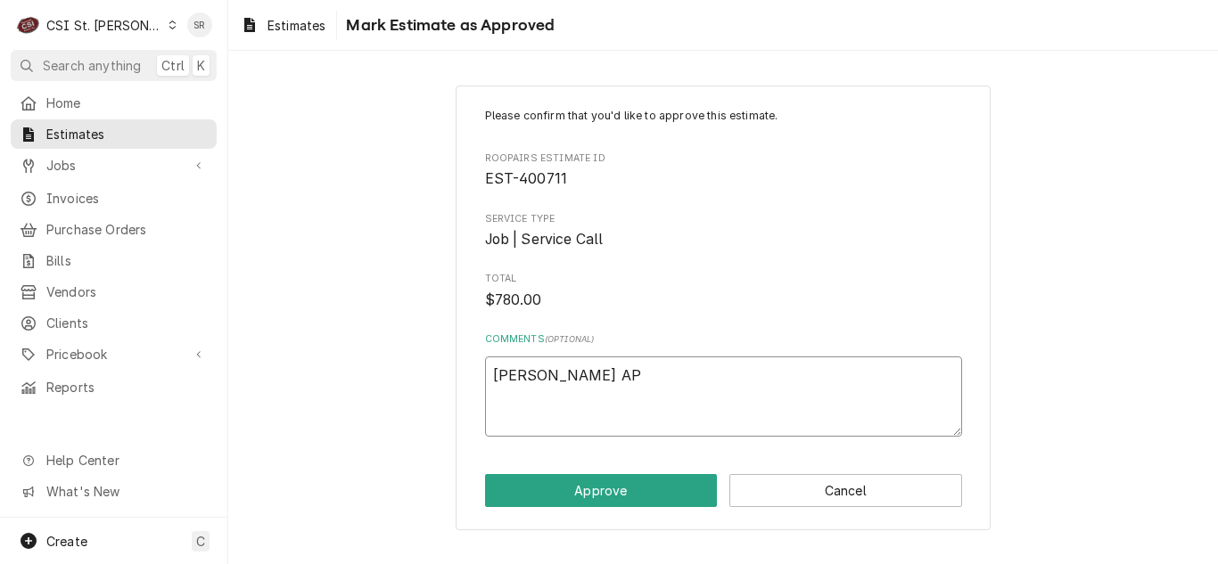
type textarea "x"
type textarea "kURT A"
type textarea "x"
type textarea "kURT"
type textarea "x"
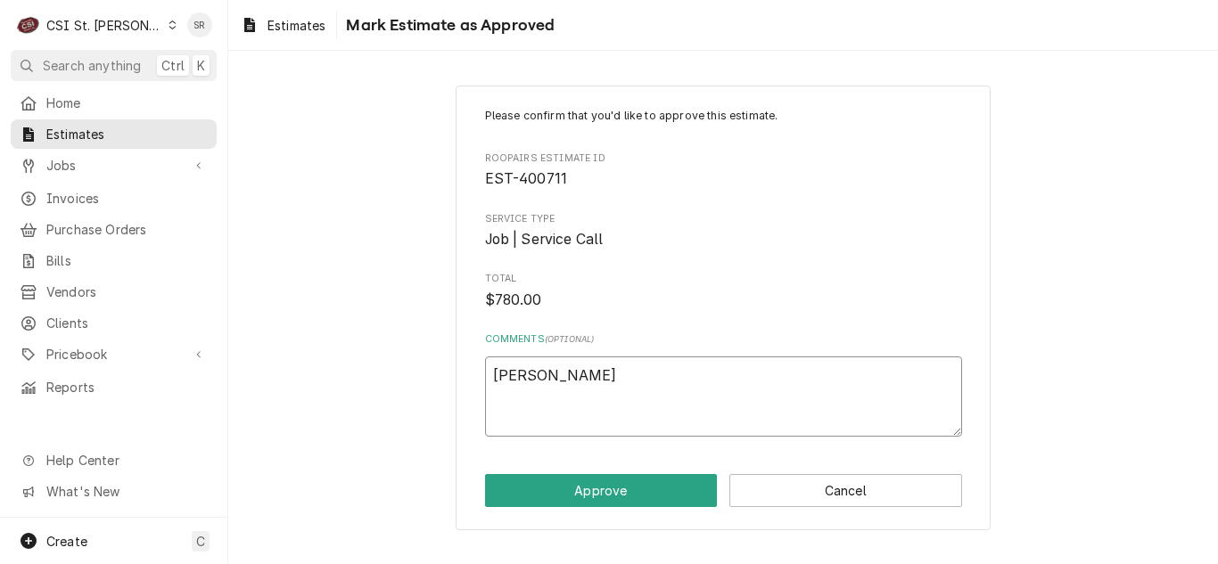
type textarea "kURT"
type textarea "x"
type textarea "kUR"
type textarea "x"
type textarea "kU"
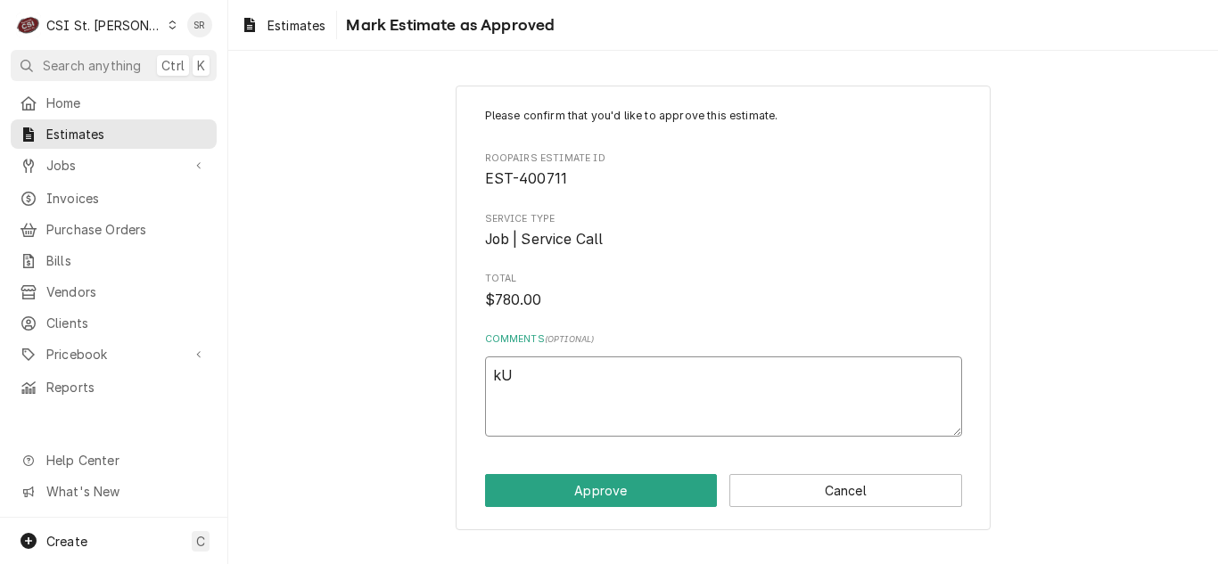
type textarea "x"
type textarea "k"
type textarea "x"
type textarea "K"
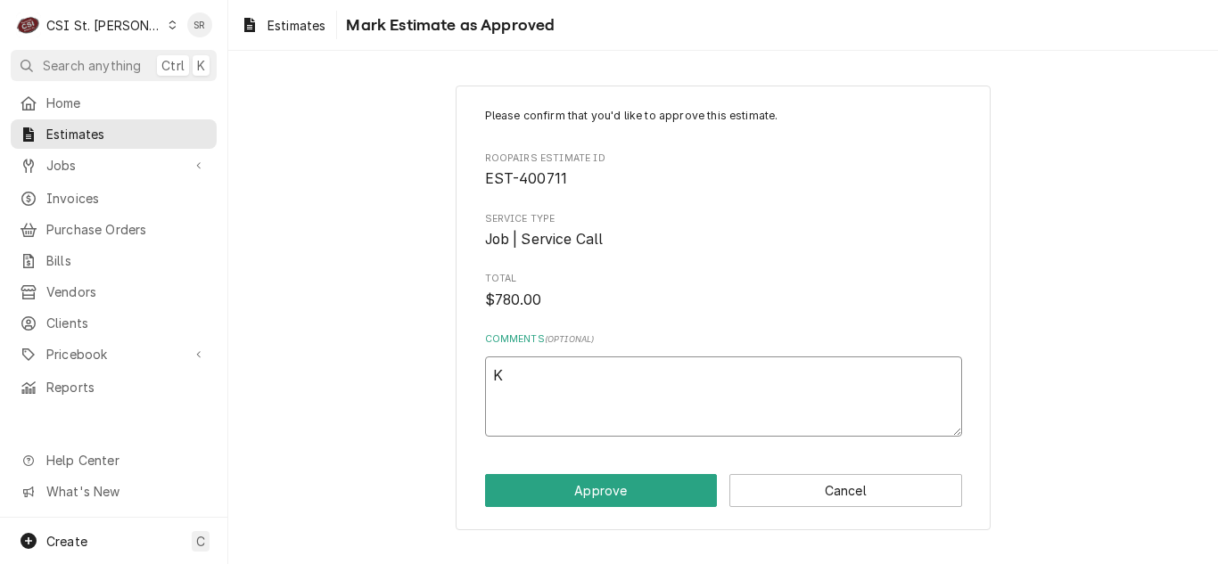
type textarea "x"
type textarea "KUR"
type textarea "x"
type textarea "KURT"
type textarea "x"
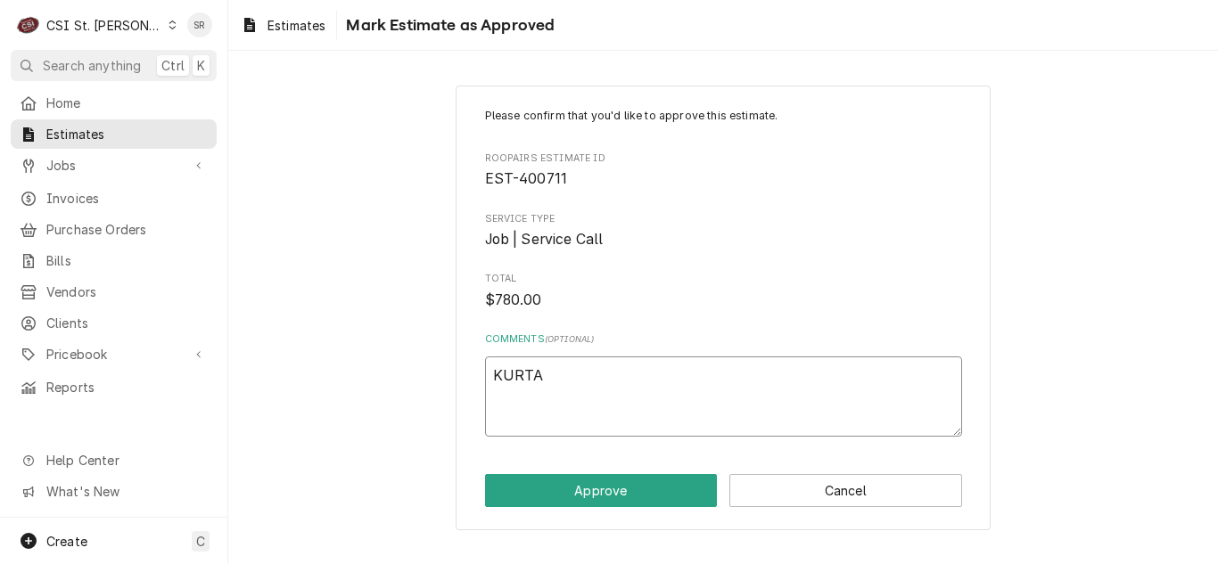
type textarea "KURTAP"
type textarea "x"
type textarea "KURTAPP"
type textarea "x"
type textarea "KURTAP"
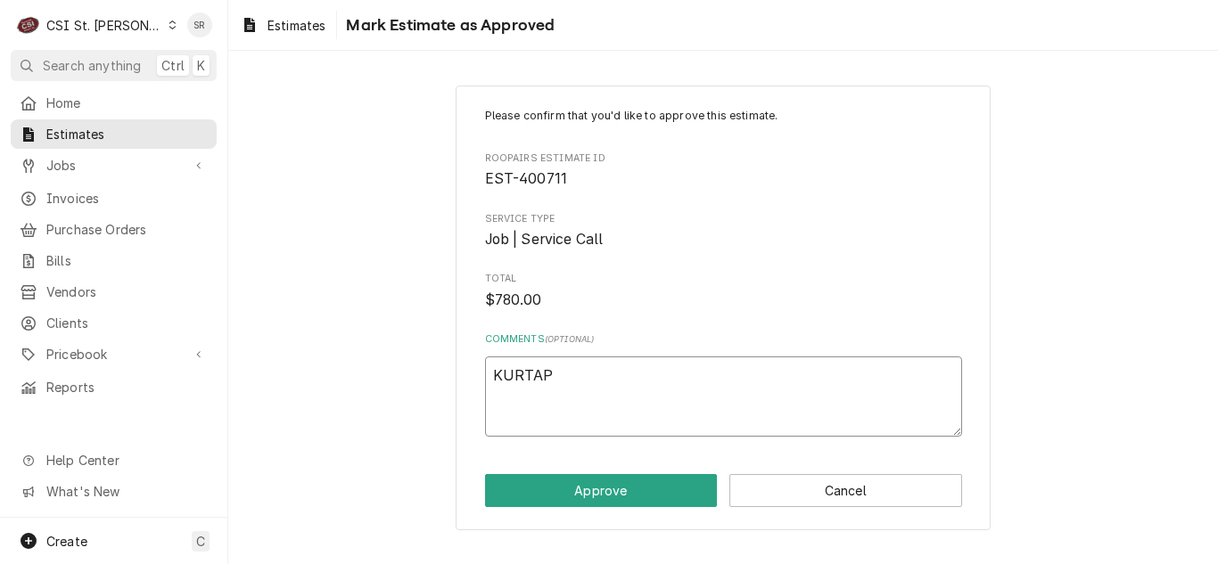
type textarea "x"
type textarea "KURTA"
type textarea "x"
type textarea "KURT"
type textarea "x"
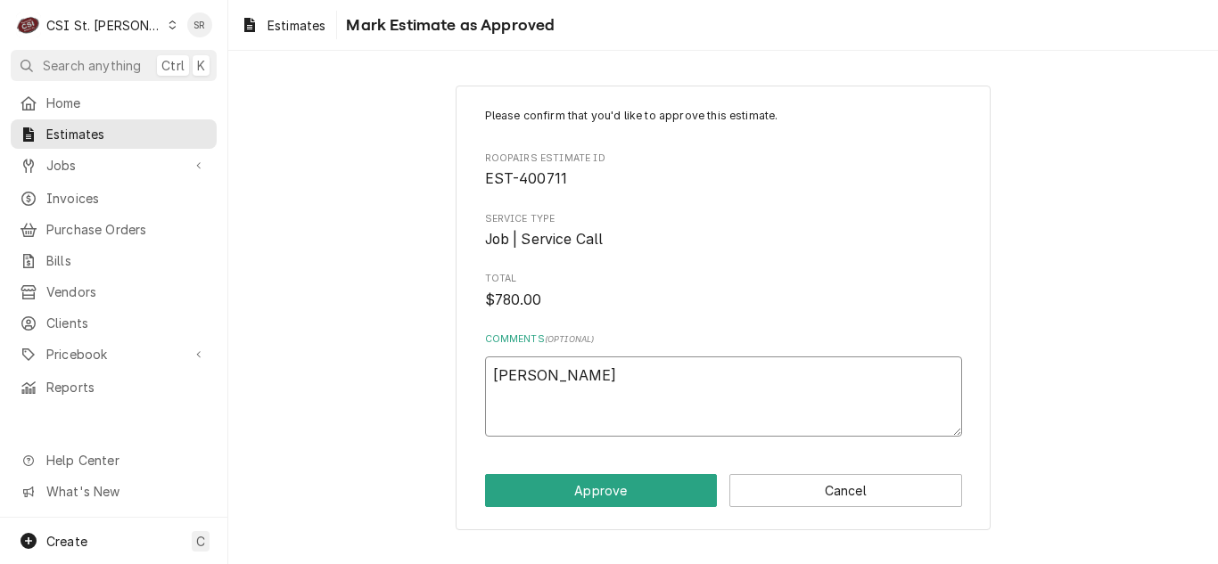
type textarea "KURT"
type textarea "x"
type textarea "KURT A"
type textarea "x"
type textarea "KURT AP"
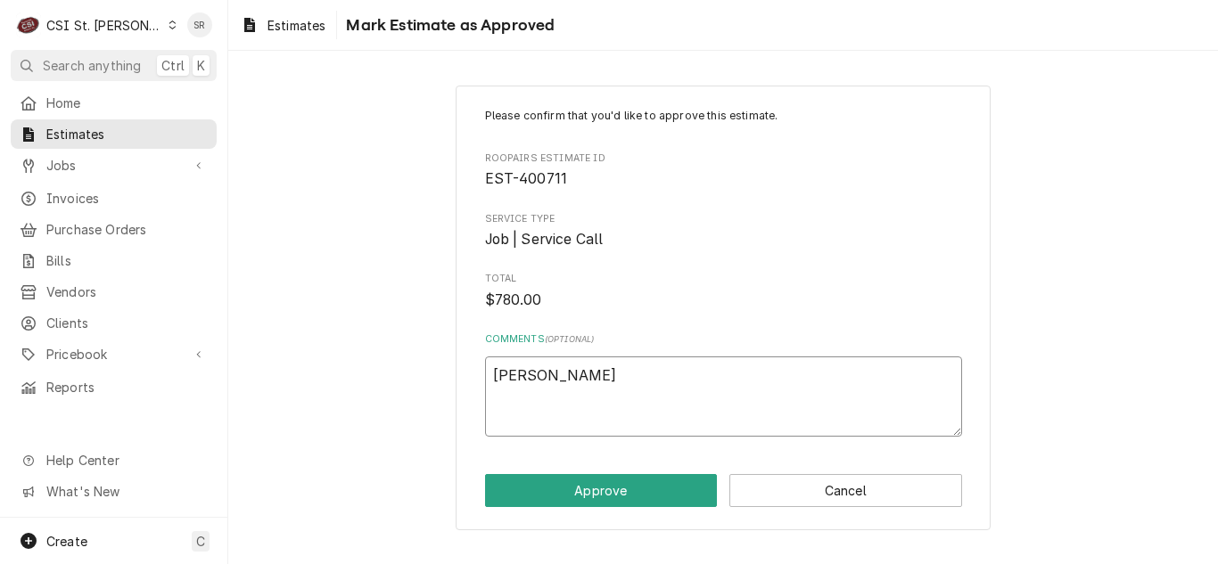
type textarea "x"
type textarea "KURT APP"
type textarea "x"
type textarea "KURT APPR"
type textarea "x"
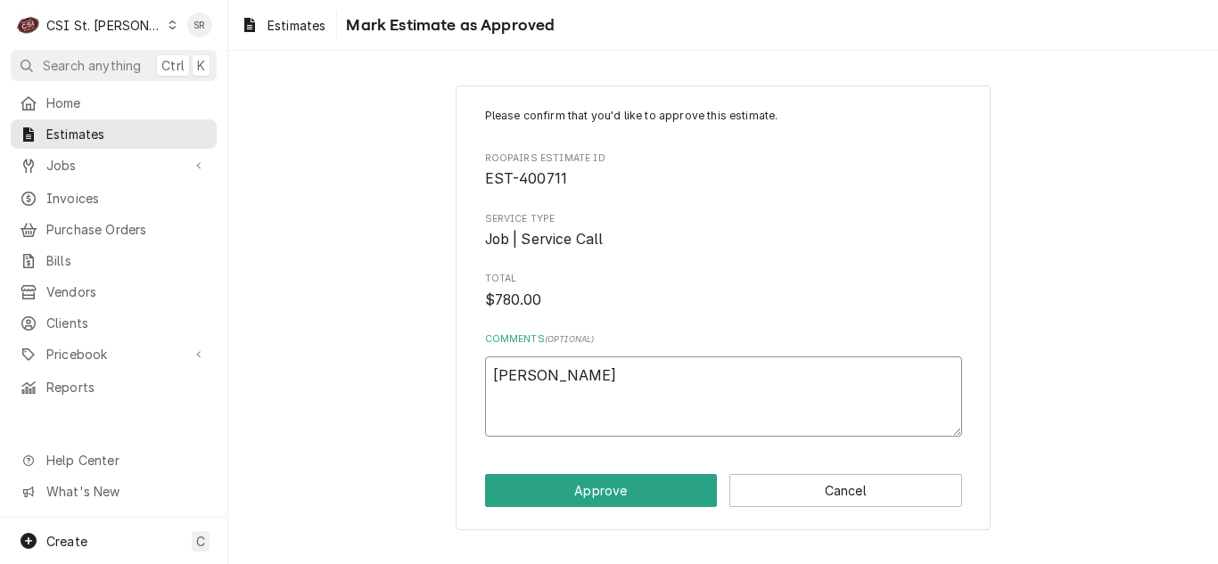
type textarea "KURT APPRO"
type textarea "x"
type textarea "KURT APPROV"
type textarea "x"
type textarea "KURT APPROVE"
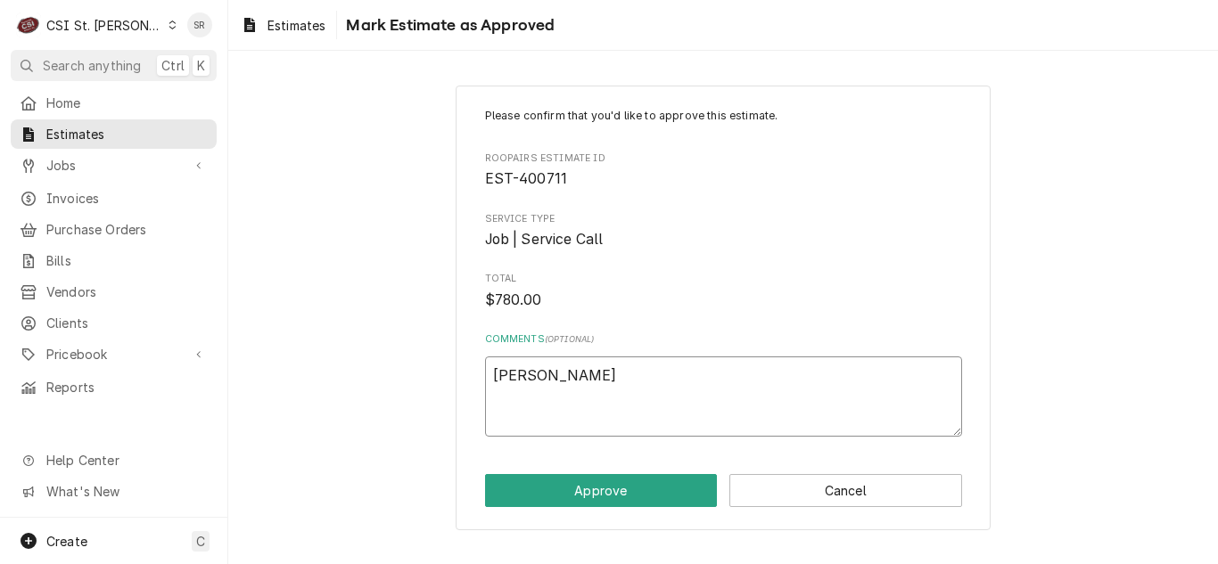
type textarea "x"
type textarea "KURT APPROVED"
type textarea "x"
type textarea "KURT APPROVED"
type textarea "x"
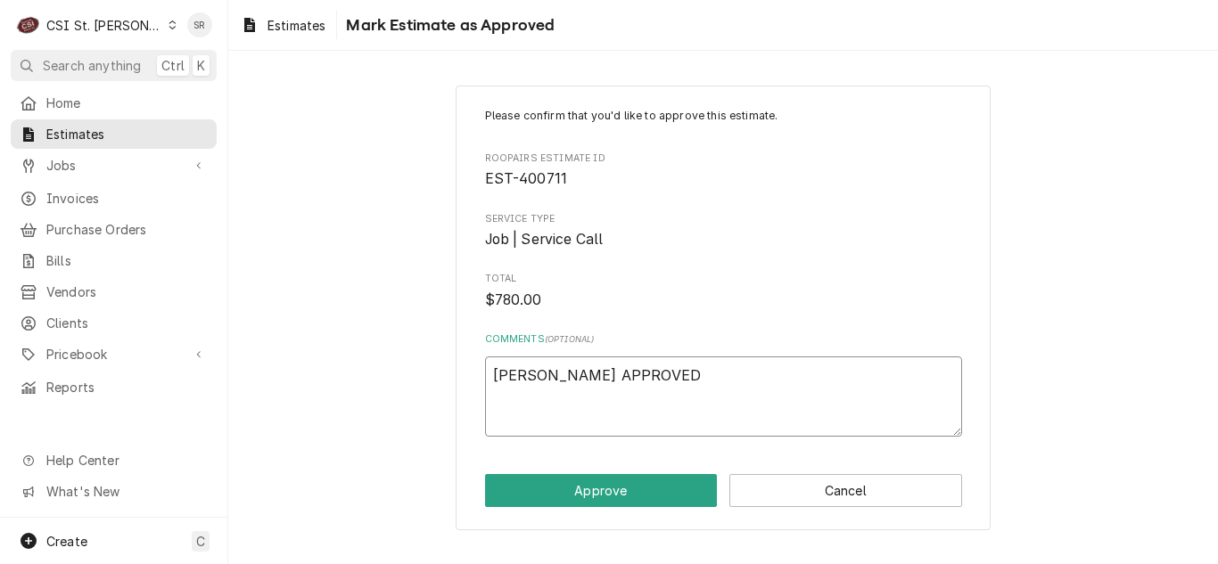
type textarea "KURT APPROVED -"
type textarea "x"
type textarea "KURT APPROVED -"
click at [690, 378] on textarea "KURT APPROVED -" at bounding box center [723, 397] width 477 height 80
type textarea "x"
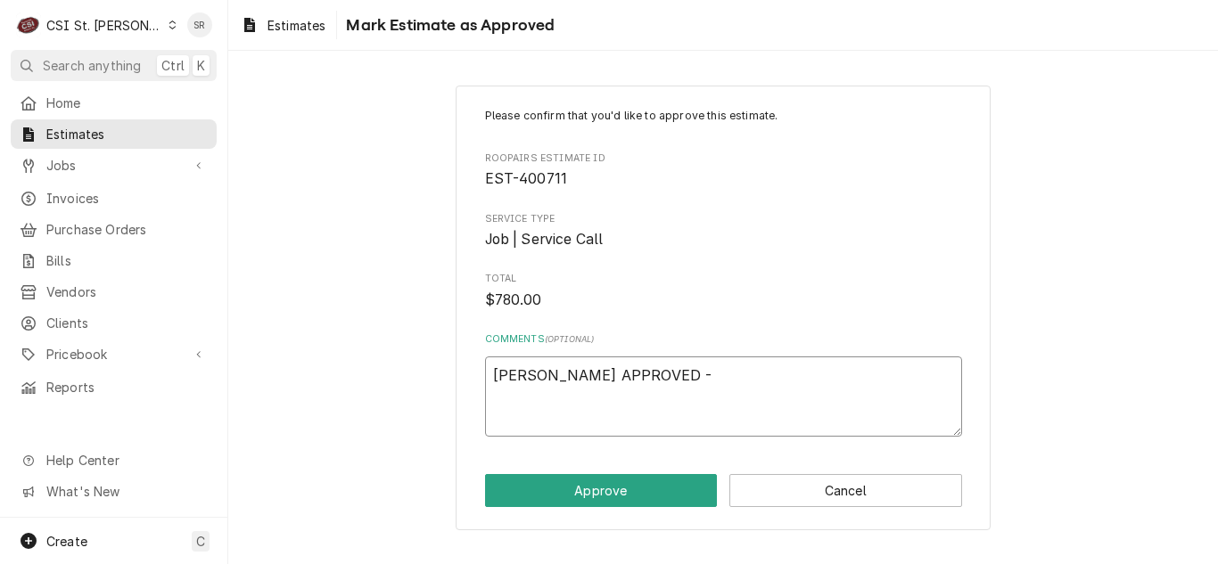
type textarea "KURT APPROVED - S"
type textarea "x"
type textarea "KURT APPROVED - SE"
type textarea "x"
type textarea "KURT APPROVED - SEND"
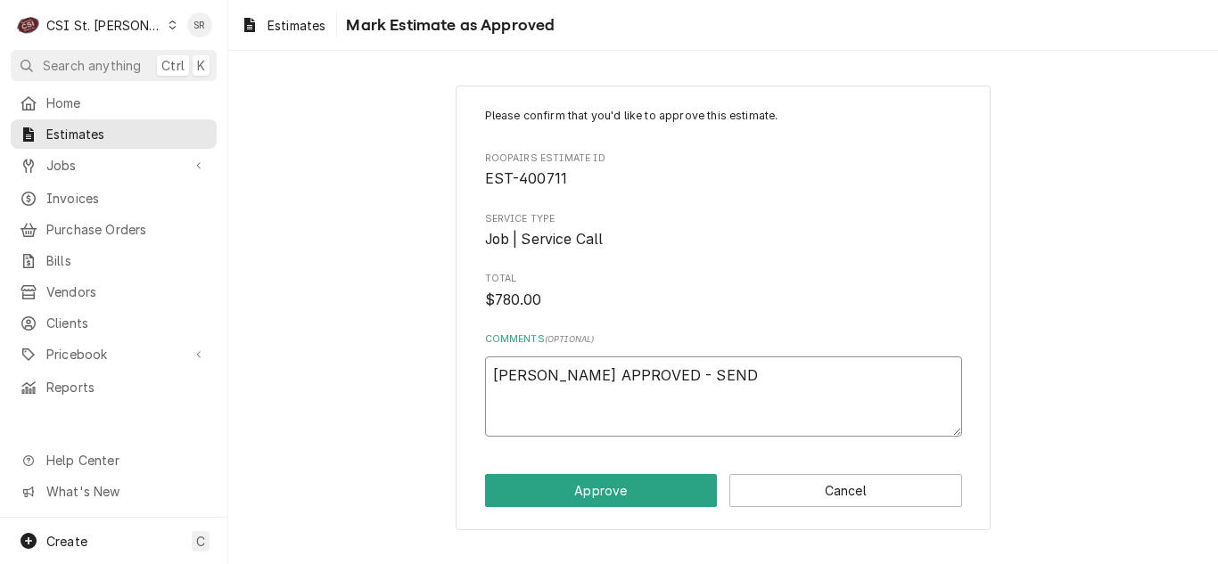
type textarea "x"
type textarea "KURT APPROVED - SENDI"
type textarea "x"
type textarea "KURT APPROVED - SENDING"
type textarea "x"
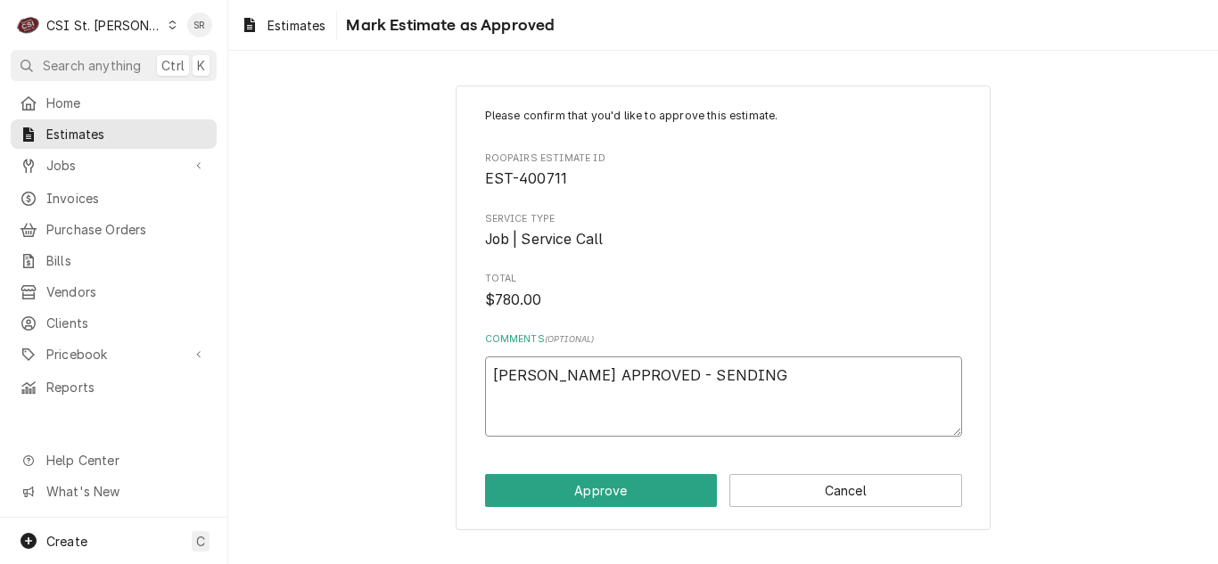
type textarea "KURT APPROVED - SENDING"
type textarea "x"
type textarea "KURT APPROVED - SENDING P"
type textarea "x"
type textarea "KURT APPROVED - SENDING PI"
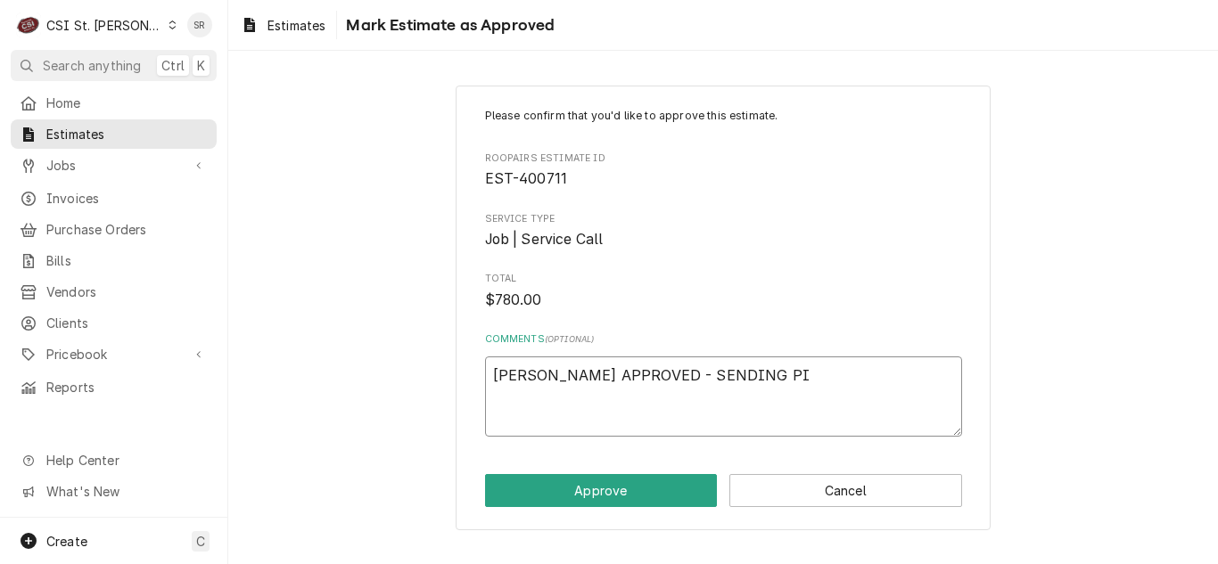
type textarea "x"
type textarea "KURT APPROVED - SENDING PIP"
type textarea "x"
type textarea "KURT APPROVED - SENDING PIP"
type textarea "x"
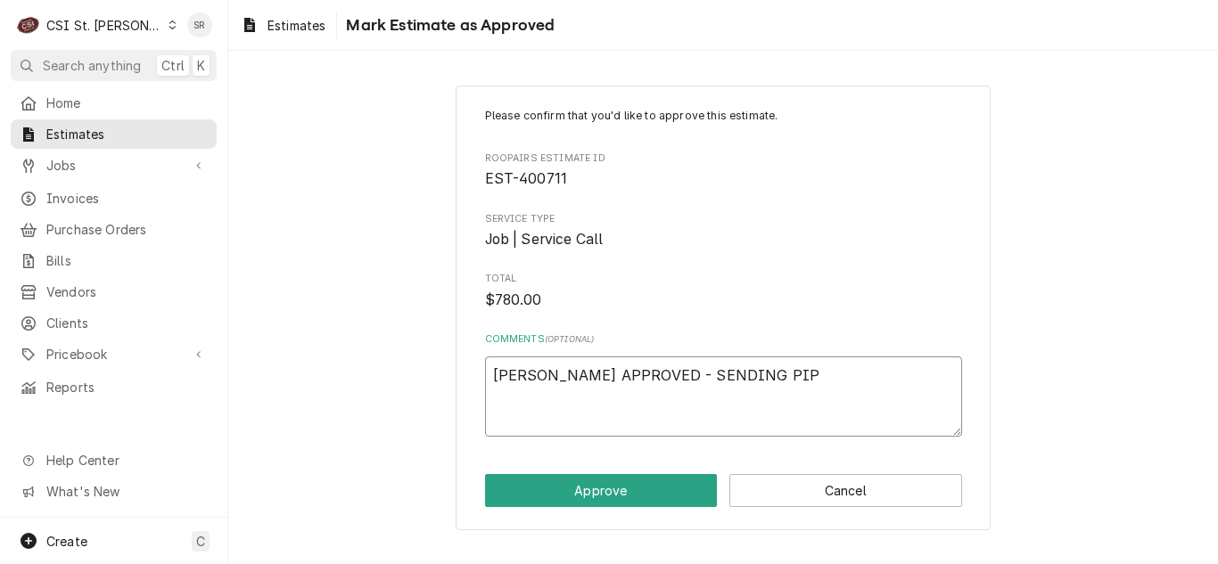
type textarea "KURT APPROVED - SENDING PIP B"
type textarea "x"
type textarea "KURT APPROVED - SENDING PIP BU"
type textarea "x"
type textarea "KURT APPROVED - SENDING PIP BUM"
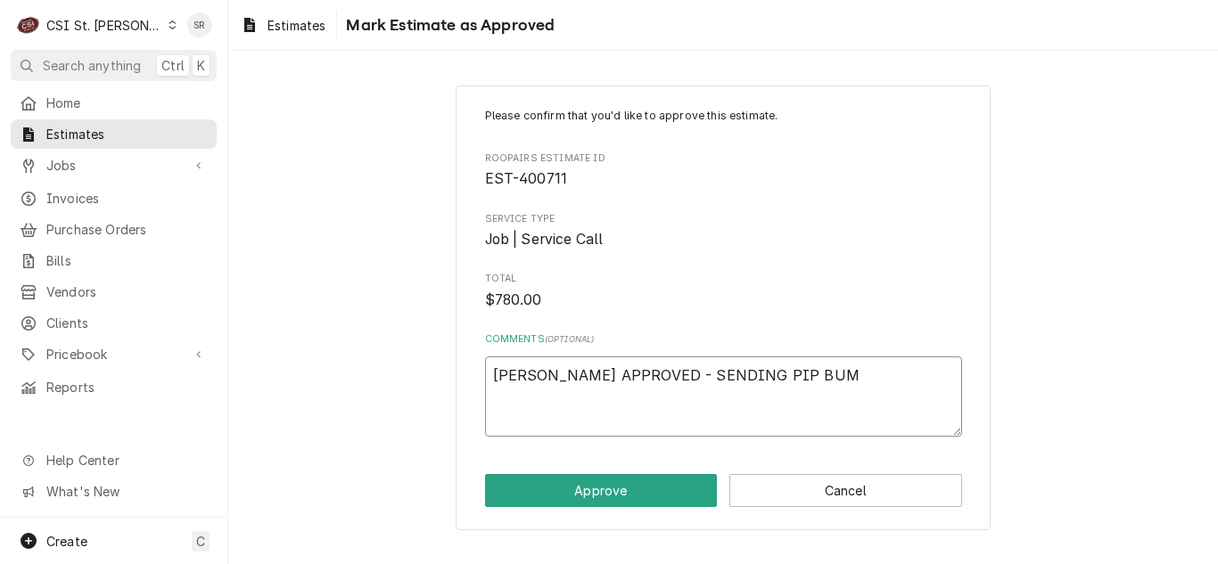
type textarea "x"
type textarea "KURT APPROVED - SENDING PIP BUMP"
drag, startPoint x: 803, startPoint y: 377, endPoint x: 727, endPoint y: 381, distance: 75.9
click at [727, 381] on textarea "KURT APPROVED - SENDING PIP BUMP" at bounding box center [723, 397] width 477 height 80
type textarea "x"
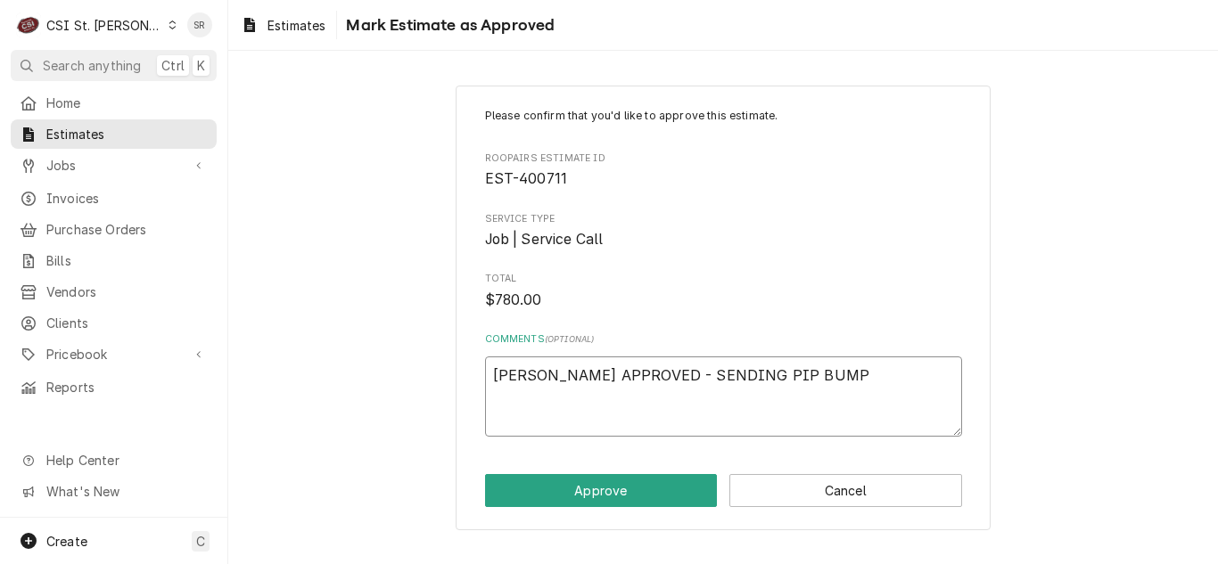
type textarea "KURT APPROVED - SENDING PIP"
type textarea "x"
type textarea "KURT APPROVED - SENDING PI"
type textarea "x"
type textarea "KURT APPROVED - SENDING P"
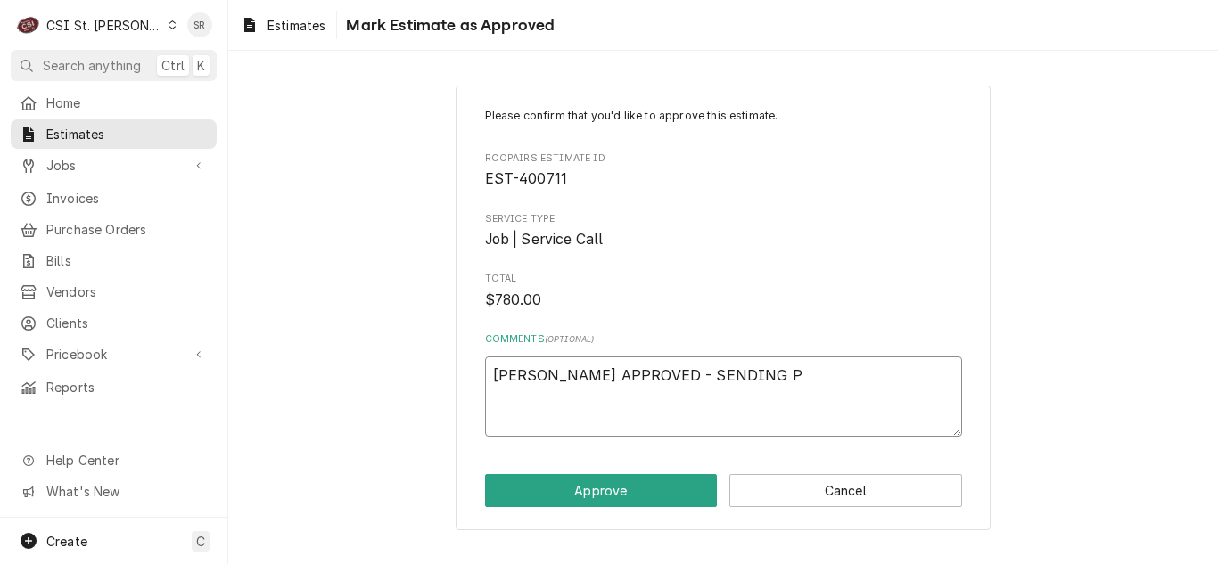
type textarea "x"
type textarea "KURT APPROVED - SENDING"
type textarea "x"
type textarea "KURT APPROVED - SENDING P"
type textarea "x"
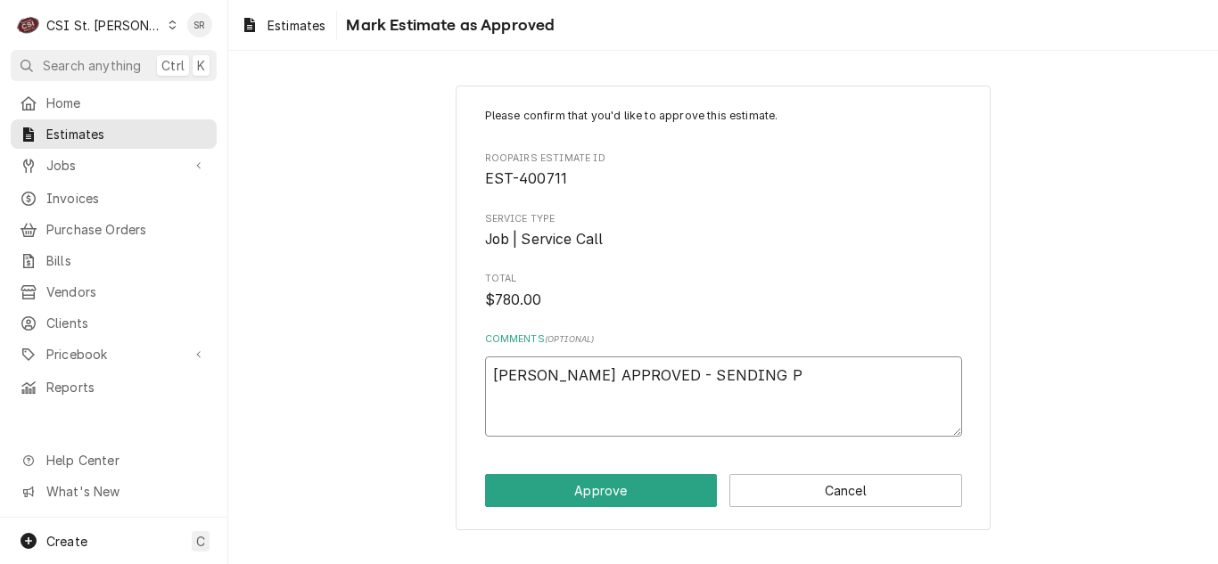
type textarea "KURT APPROVED - SENDING PU"
type textarea "x"
type textarea "KURT APPROVED - SENDING PUM"
type textarea "x"
type textarea "KURT APPROVED - SENDING PUMP"
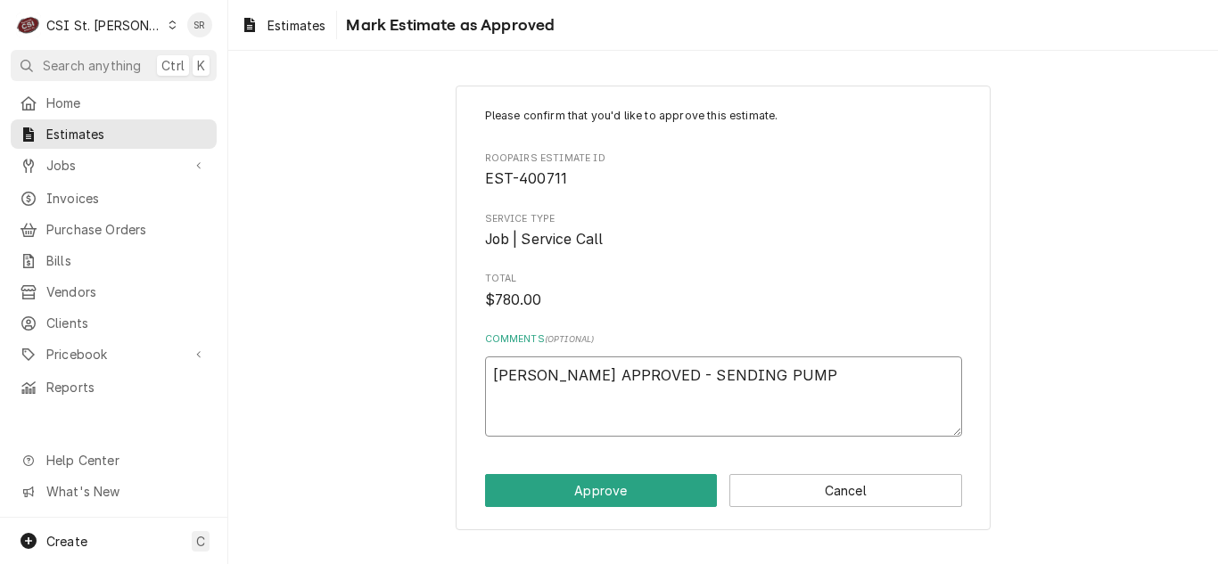
type textarea "x"
type textarea "KURT APPROVED - SENDING PUMP"
paste textarea "COR-T5000111"
type textarea "x"
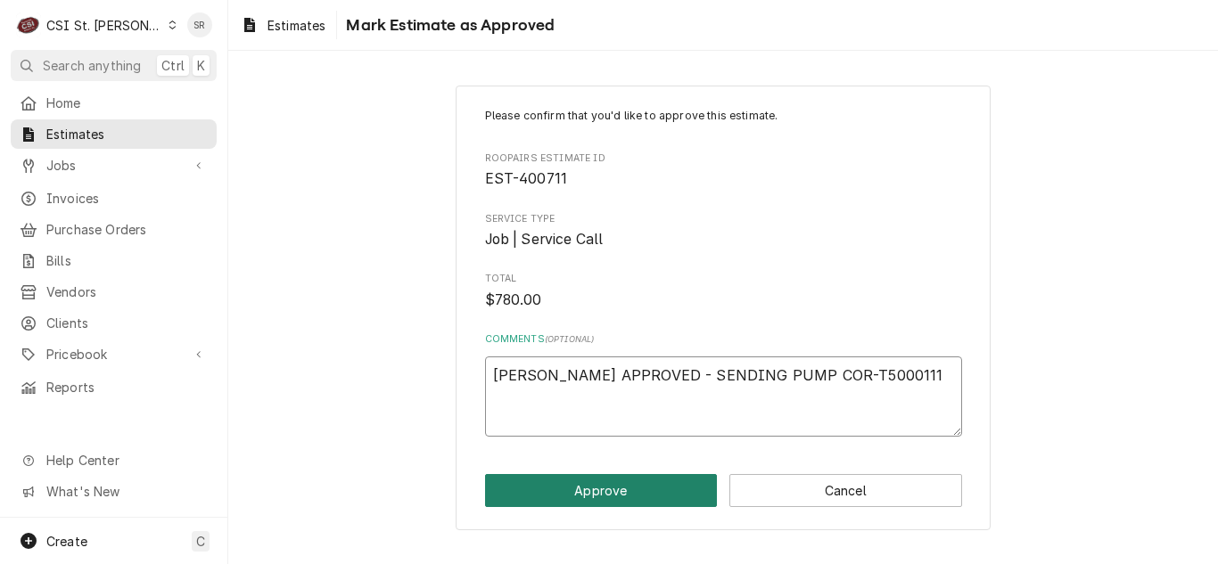
type textarea "KURT APPROVED - SENDING PUMP COR-T5000111"
click at [634, 482] on button "Approve" at bounding box center [601, 490] width 233 height 33
type textarea "x"
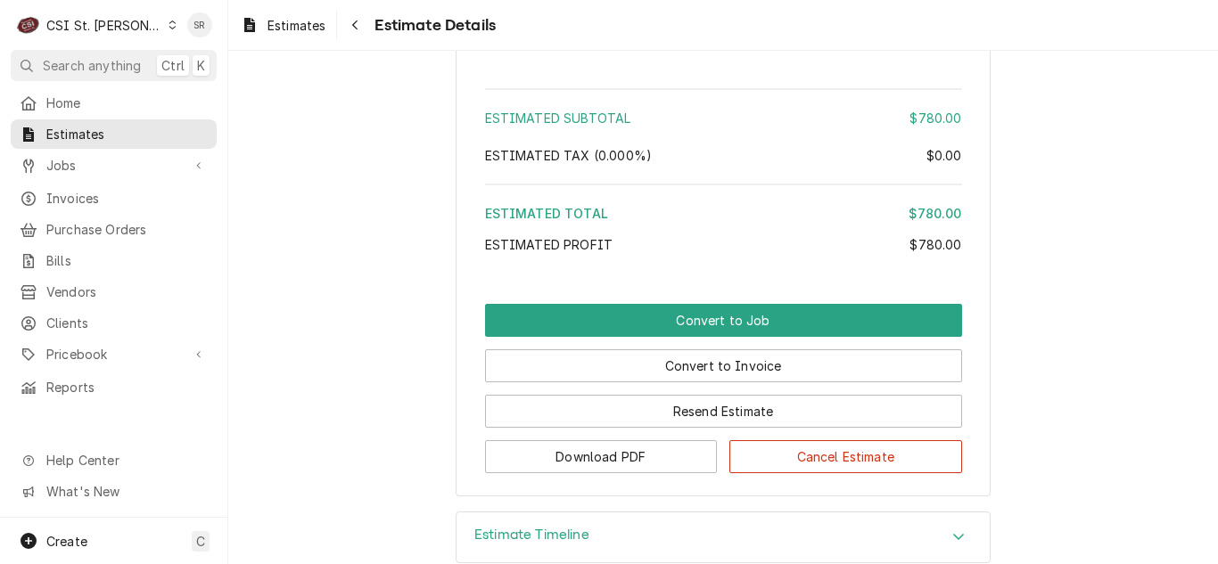
scroll to position [3444, 0]
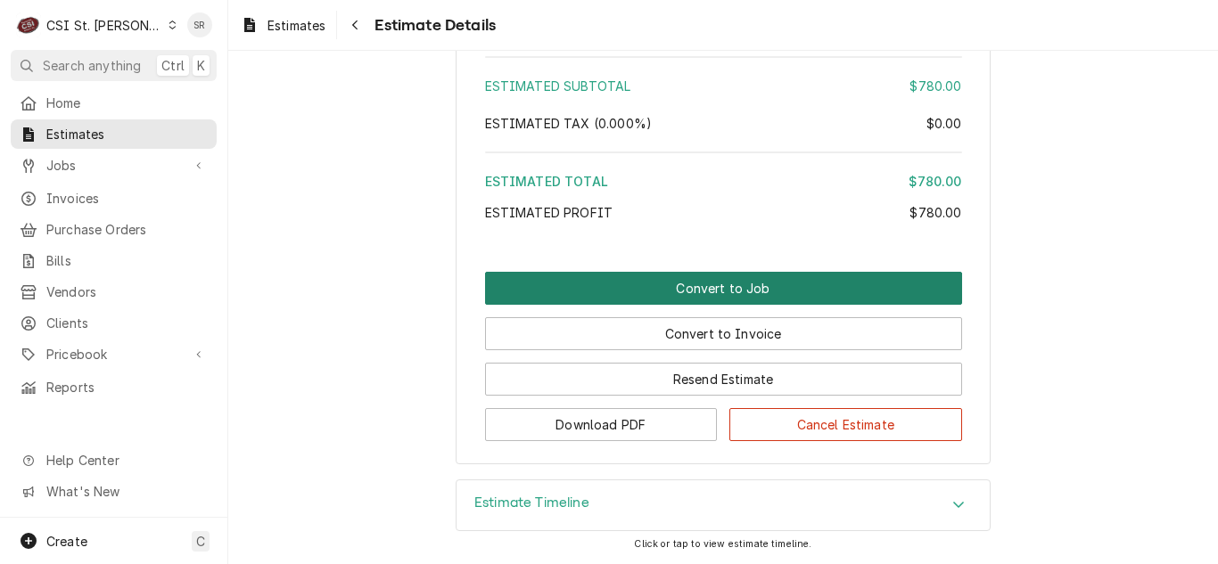
click at [764, 293] on button "Convert to Job" at bounding box center [723, 288] width 477 height 33
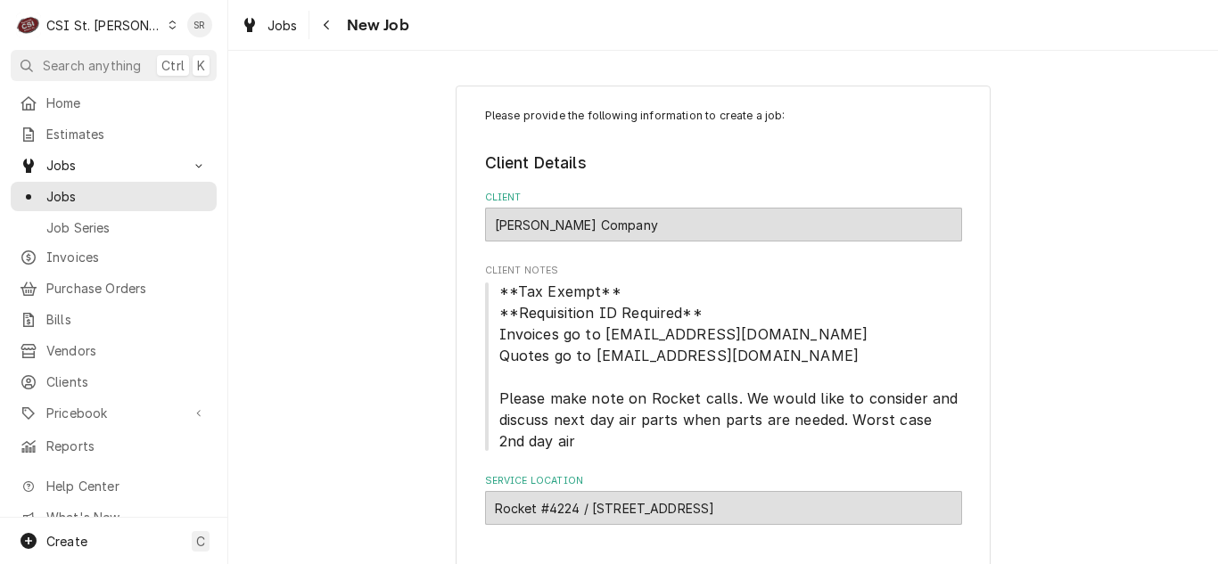
type textarea "x"
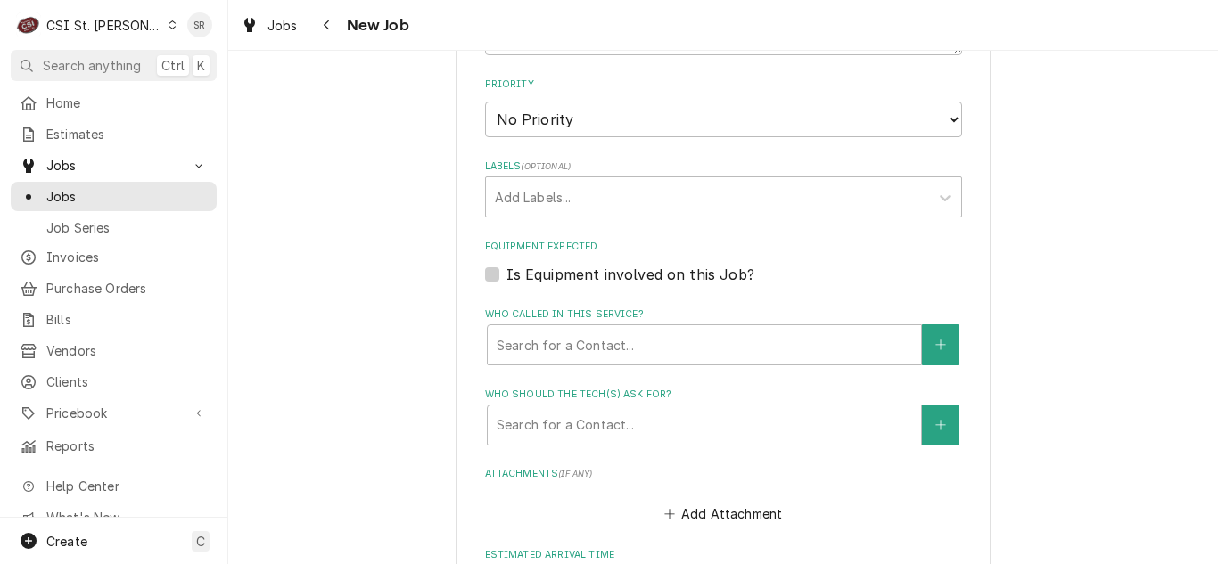
scroll to position [1248, 0]
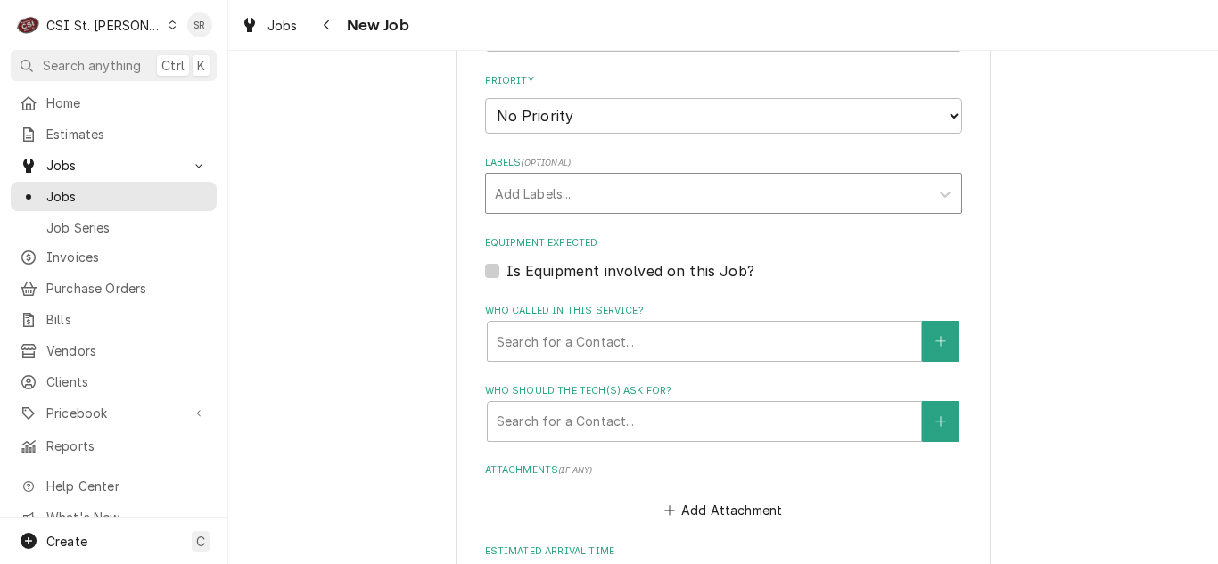
click at [560, 201] on div "Labels" at bounding box center [707, 193] width 425 height 32
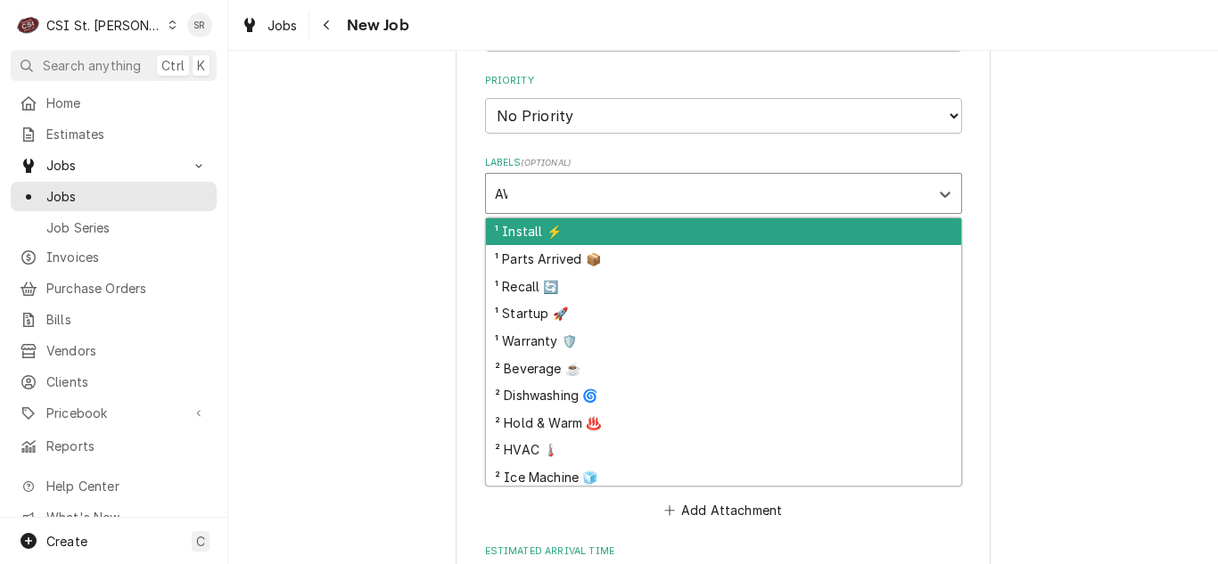
type input "AWA"
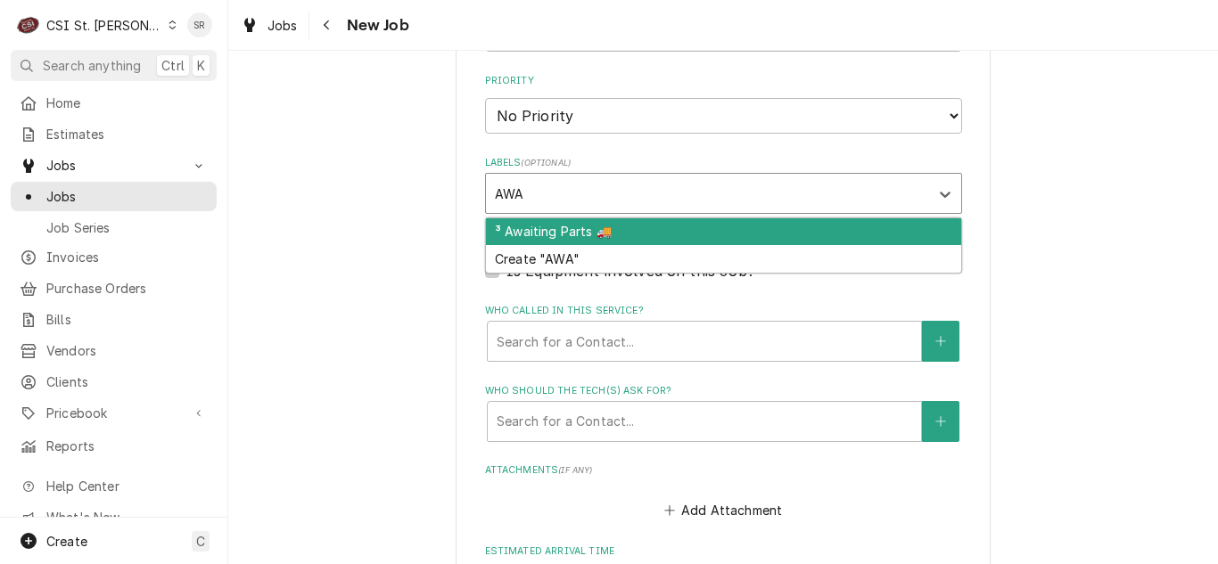
click at [552, 228] on div "³ Awaiting Parts 🚚" at bounding box center [723, 232] width 475 height 28
type textarea "x"
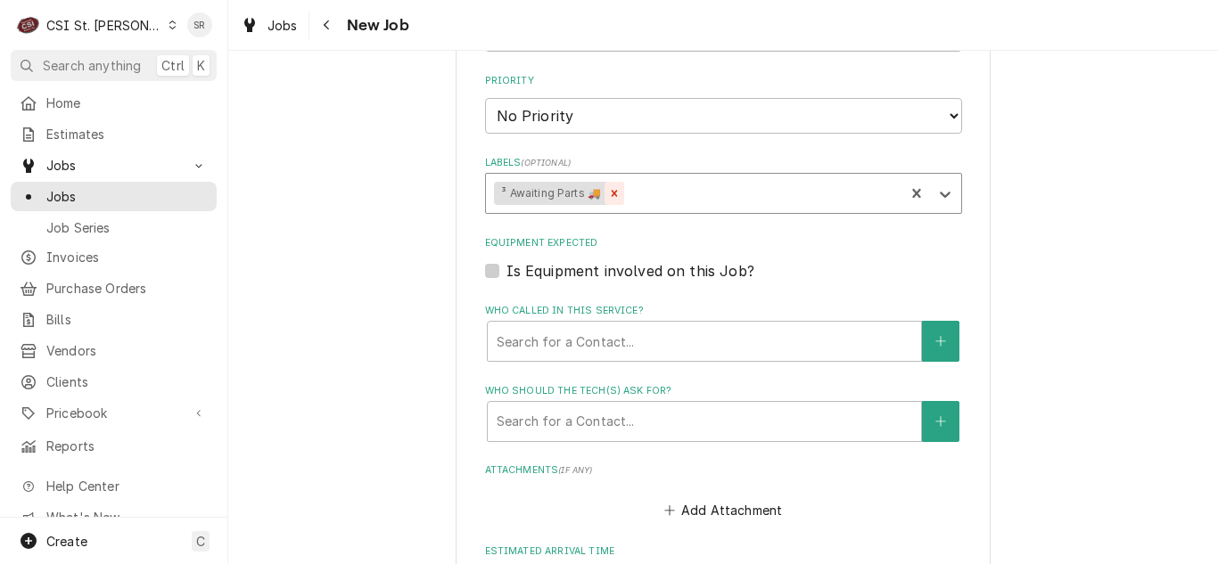
type textarea "x"
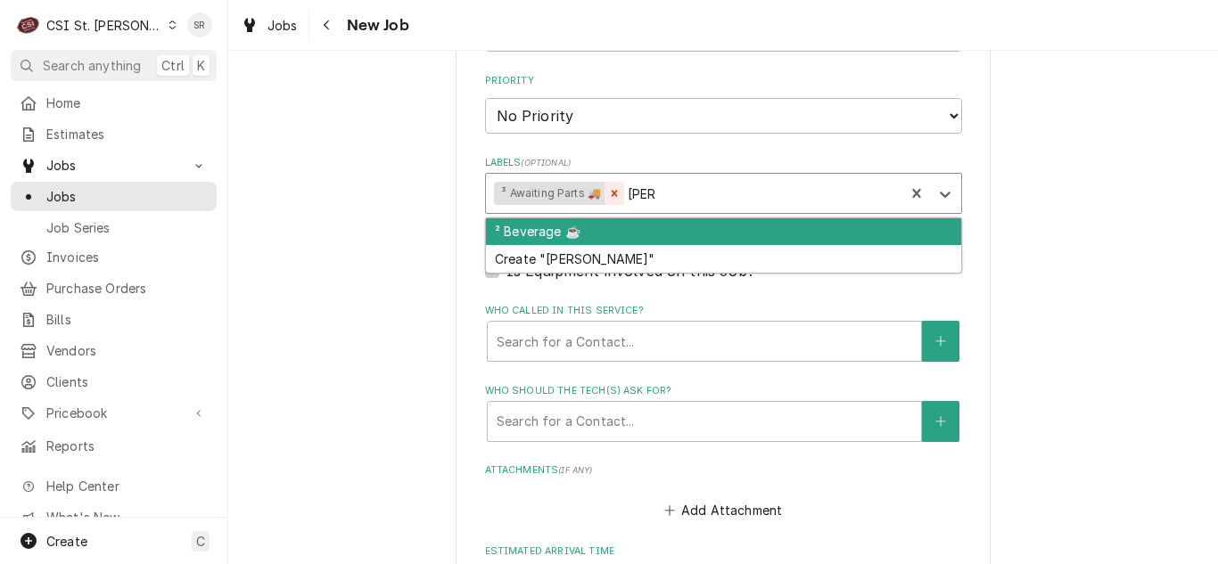
type input "BEVE"
drag, startPoint x: 572, startPoint y: 230, endPoint x: 647, endPoint y: 223, distance: 76.1
click at [571, 230] on div "² Beverage ☕️" at bounding box center [723, 232] width 475 height 28
type textarea "x"
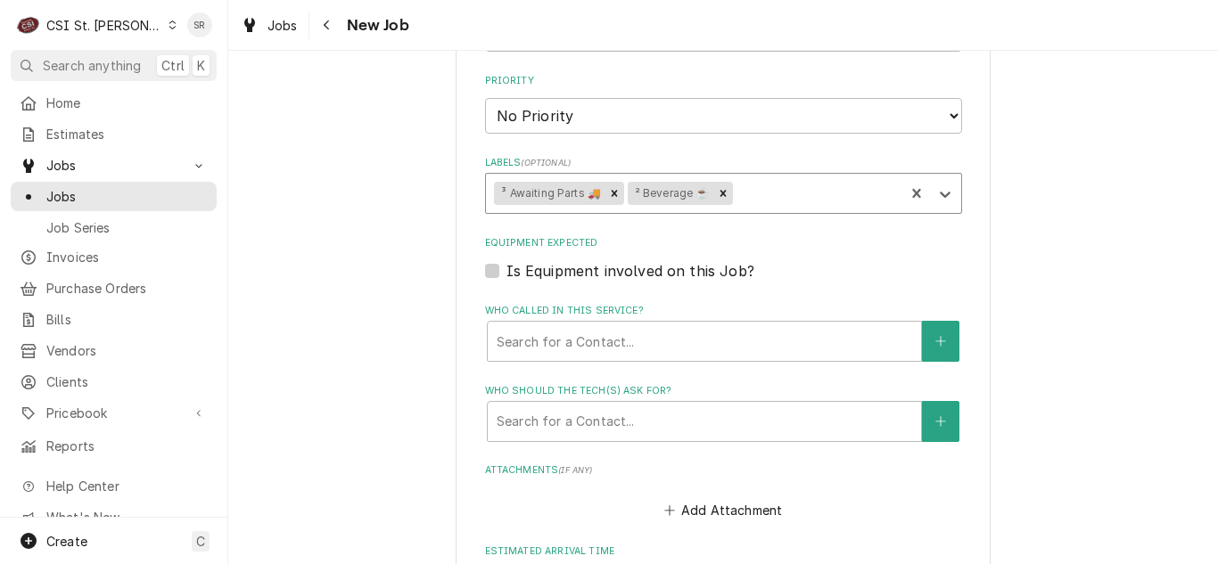
type textarea "x"
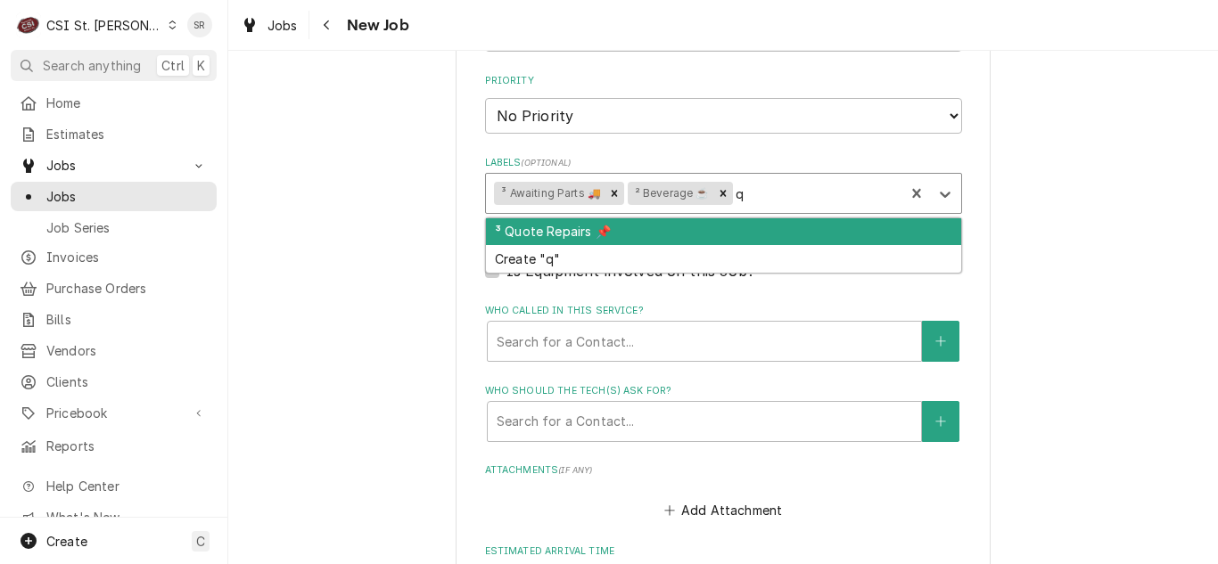
type input "qu"
click at [745, 220] on div "³ Quote Repairs 📌" at bounding box center [723, 232] width 475 height 28
type textarea "x"
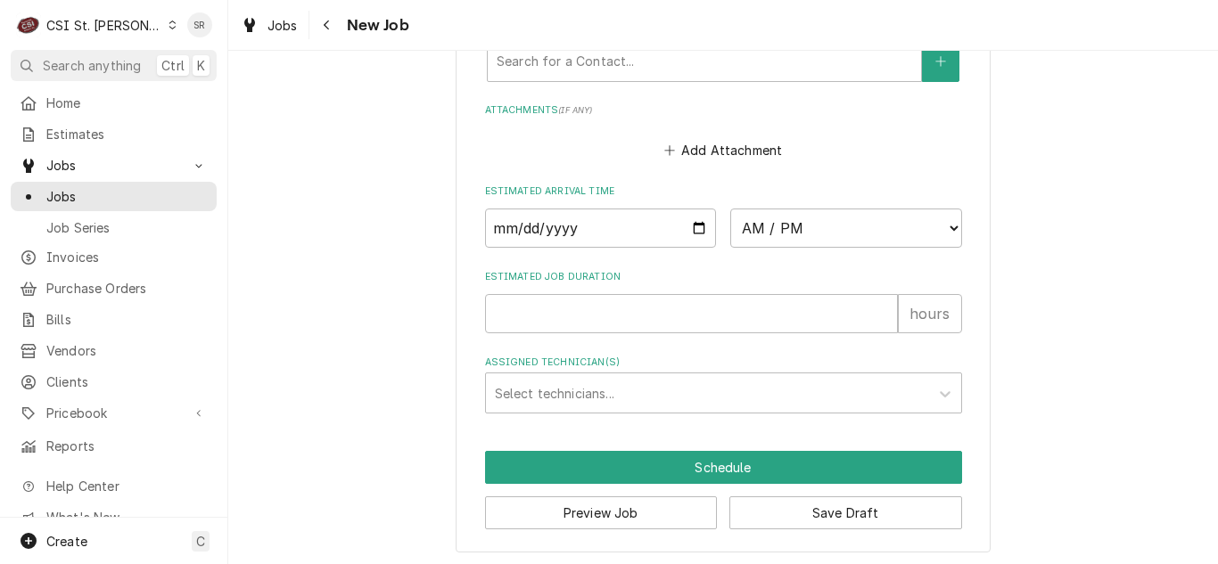
scroll to position [1612, 0]
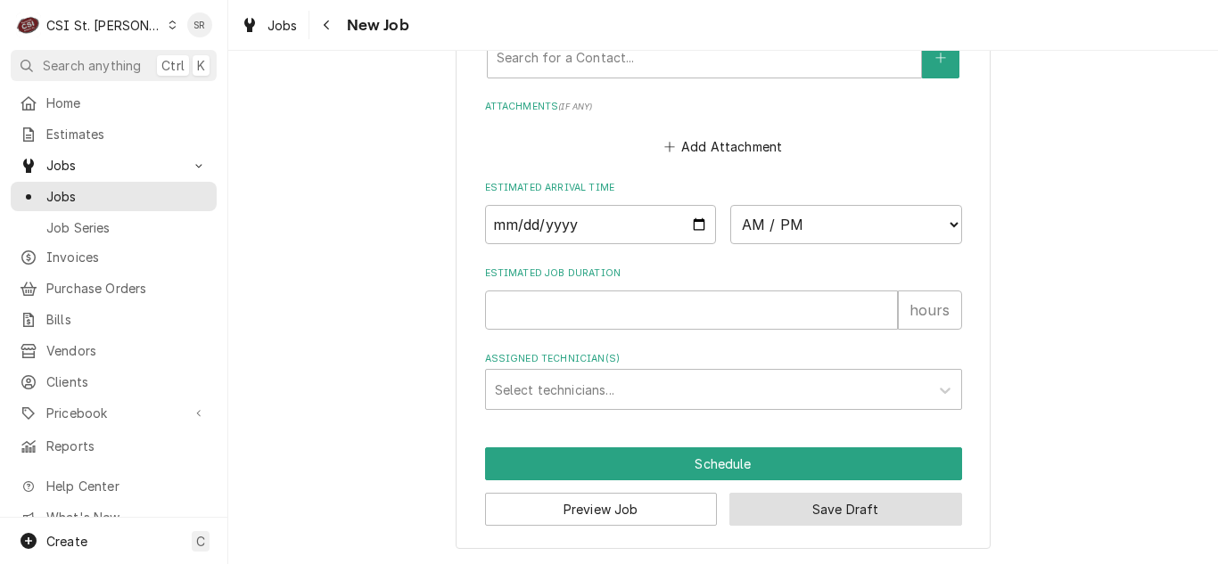
click at [831, 512] on button "Save Draft" at bounding box center [845, 509] width 233 height 33
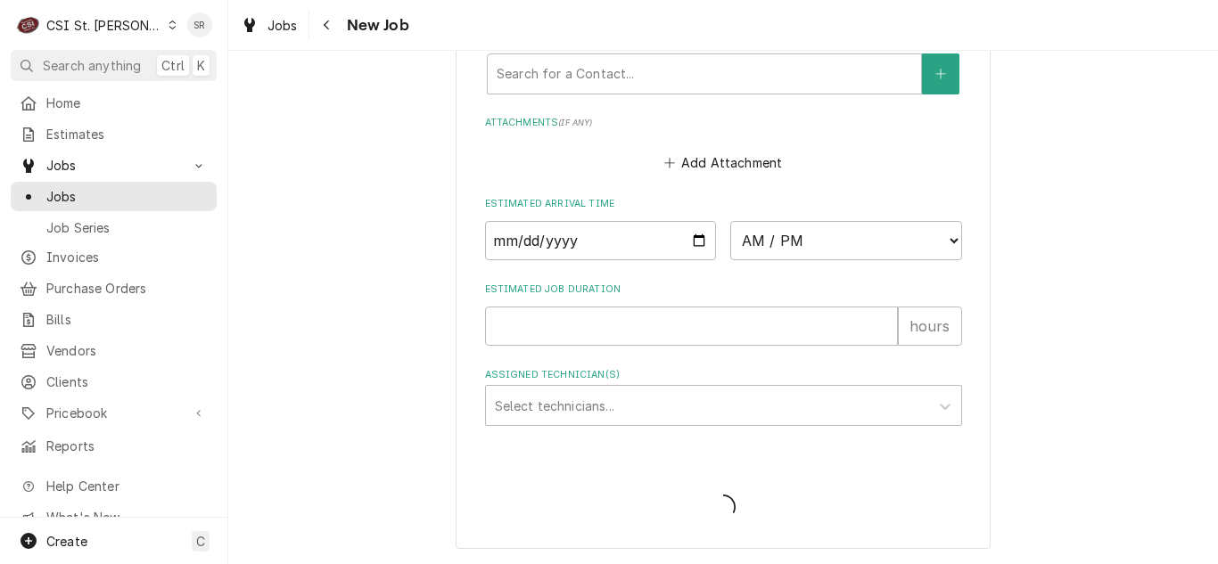
scroll to position [1596, 0]
type textarea "x"
